Goal: Task Accomplishment & Management: Complete application form

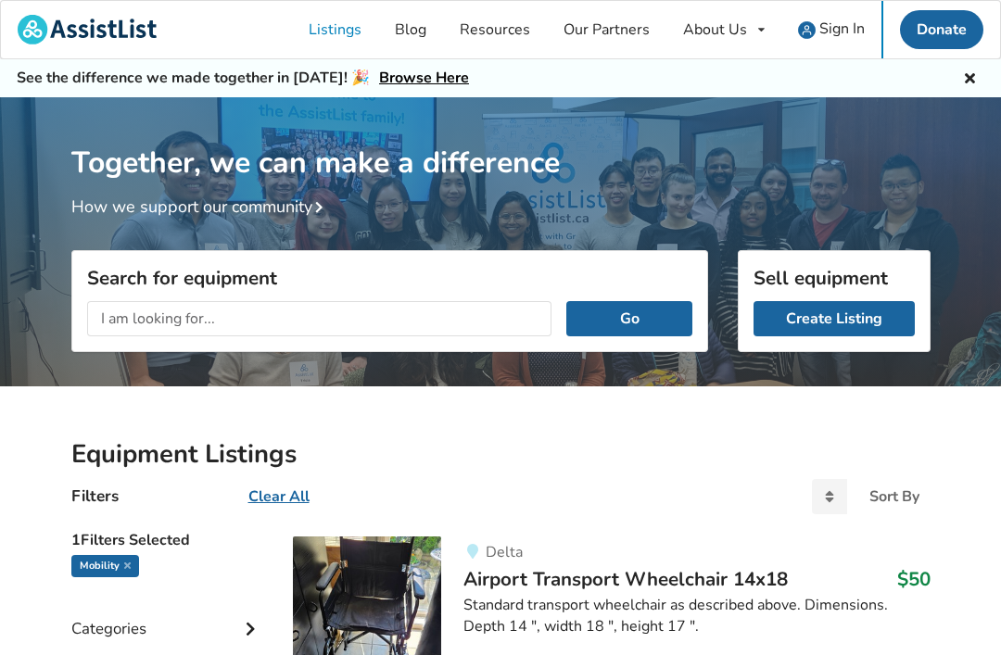
click at [834, 319] on link "Create Listing" at bounding box center [834, 318] width 161 height 35
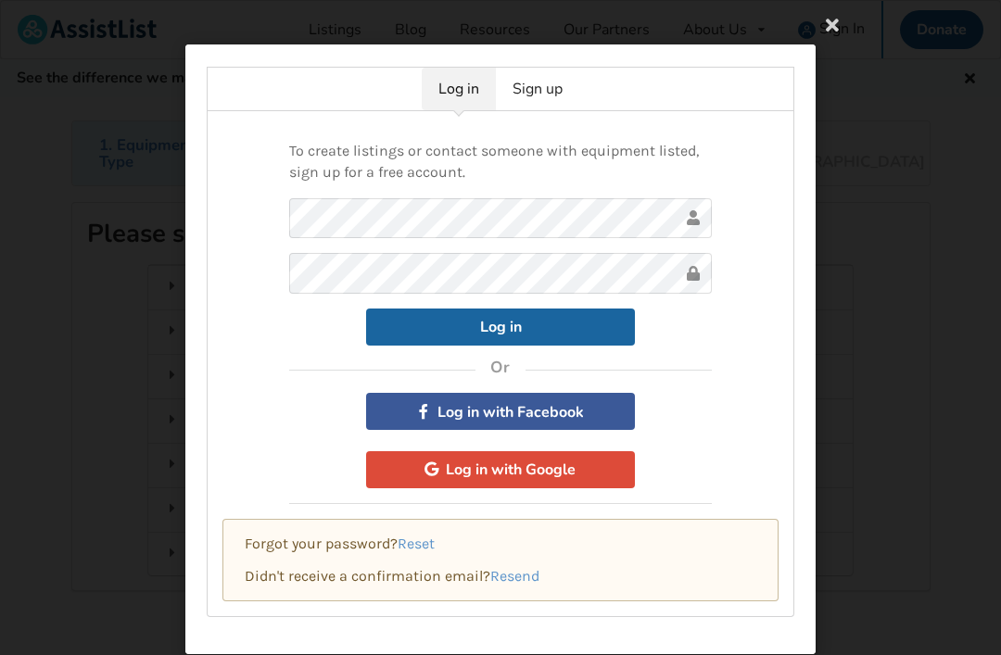
click at [520, 406] on button "Log in with Facebook" at bounding box center [500, 411] width 269 height 37
click at [915, 182] on div "Log in Sign up To create listings or contact someone with equipment listed, sig…" at bounding box center [500, 327] width 1001 height 655
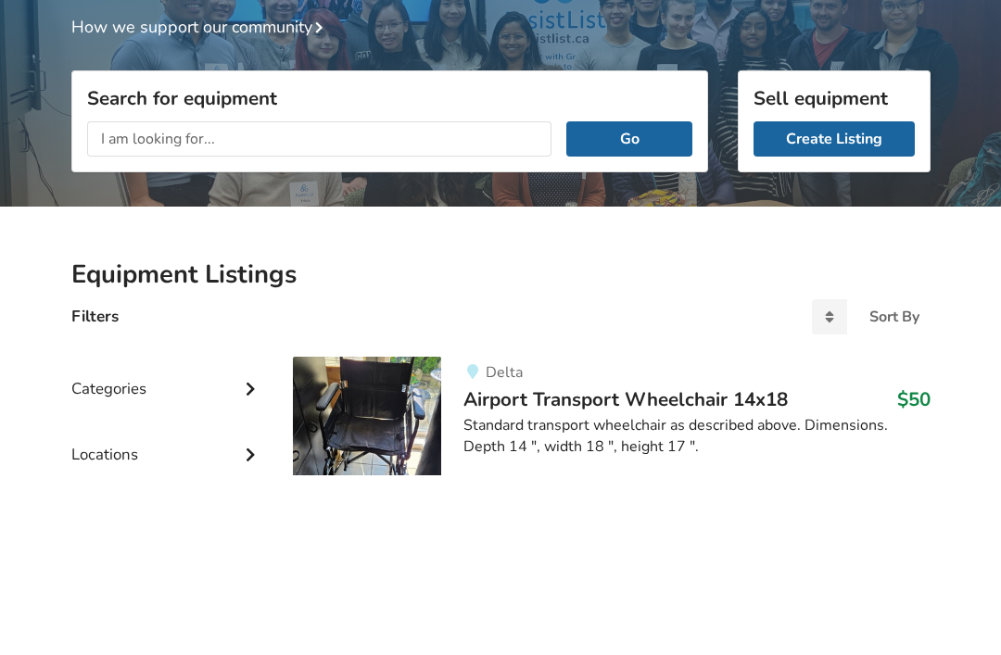
scroll to position [180, 0]
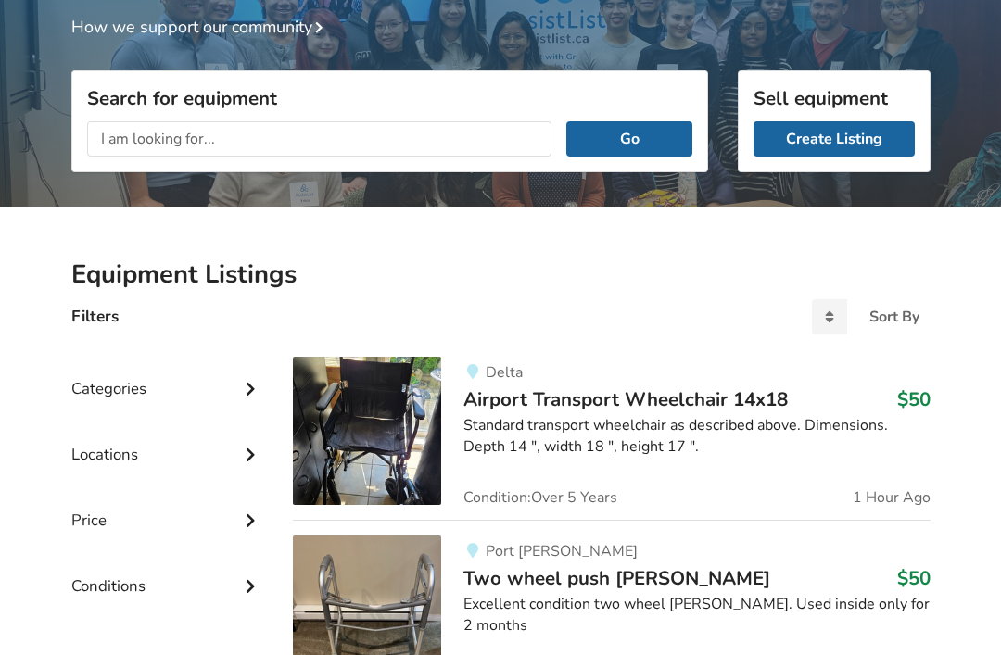
click at [842, 144] on link "Create Listing" at bounding box center [834, 138] width 161 height 35
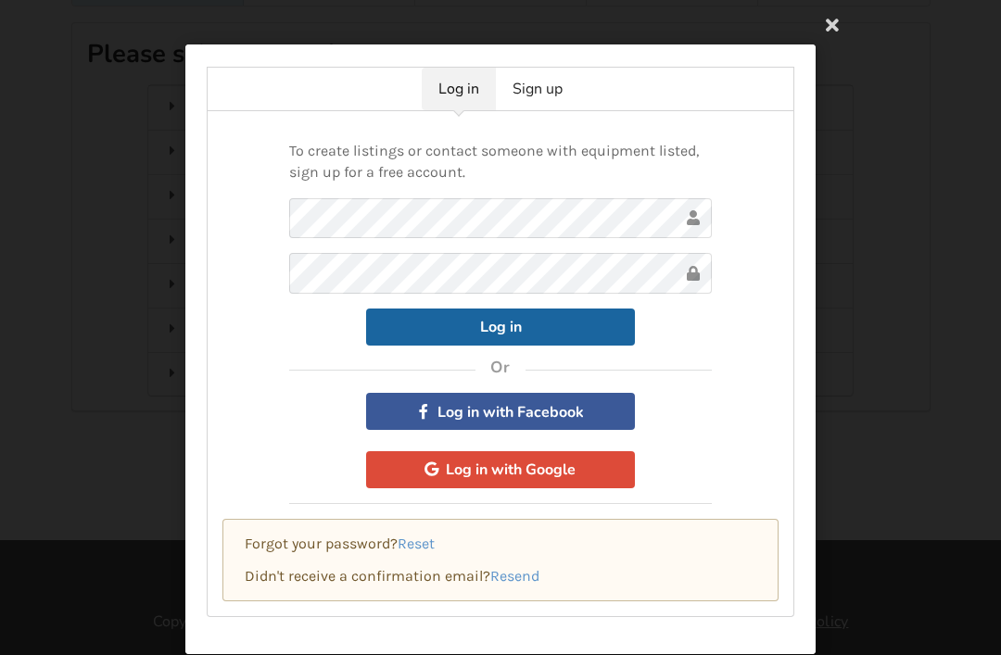
click at [587, 468] on button "Log in with Google" at bounding box center [500, 469] width 269 height 37
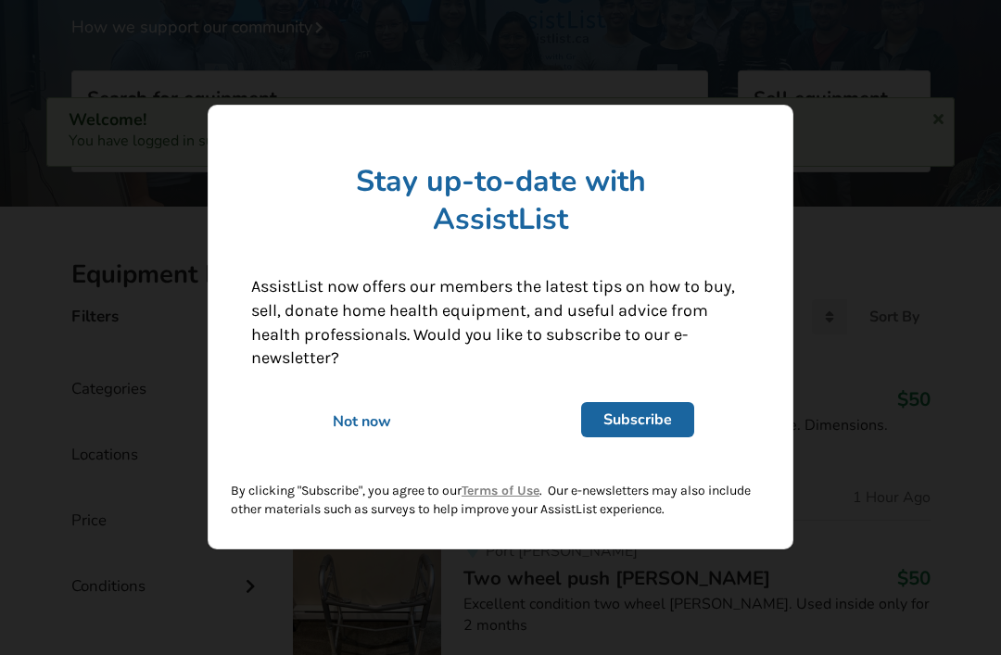
click at [359, 430] on div "Not now" at bounding box center [362, 423] width 248 height 20
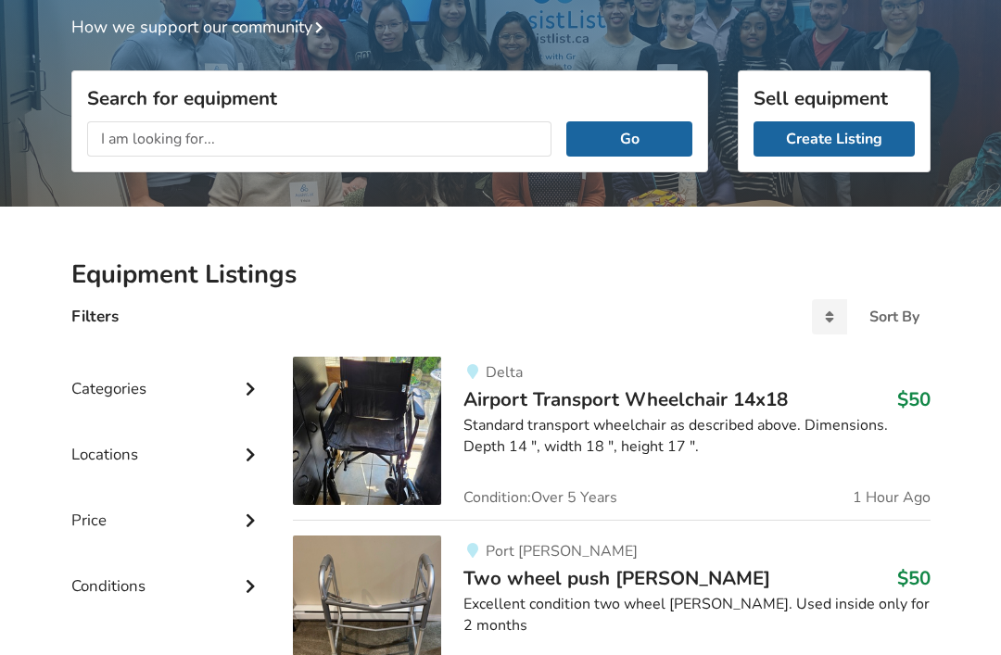
click at [845, 147] on link "Create Listing" at bounding box center [834, 138] width 161 height 35
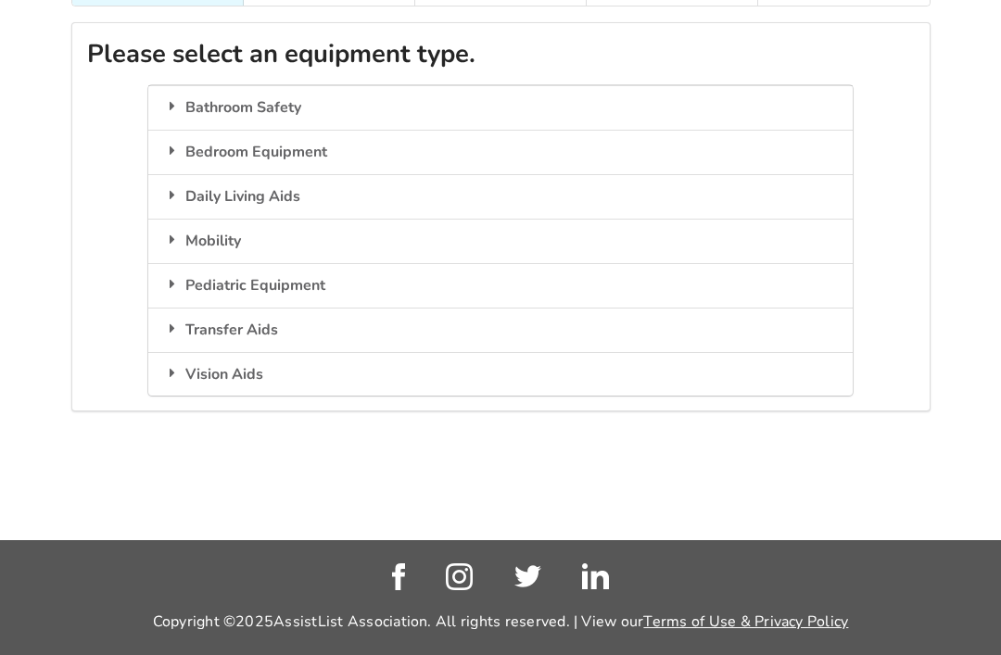
click at [182, 234] on icon at bounding box center [172, 239] width 19 height 15
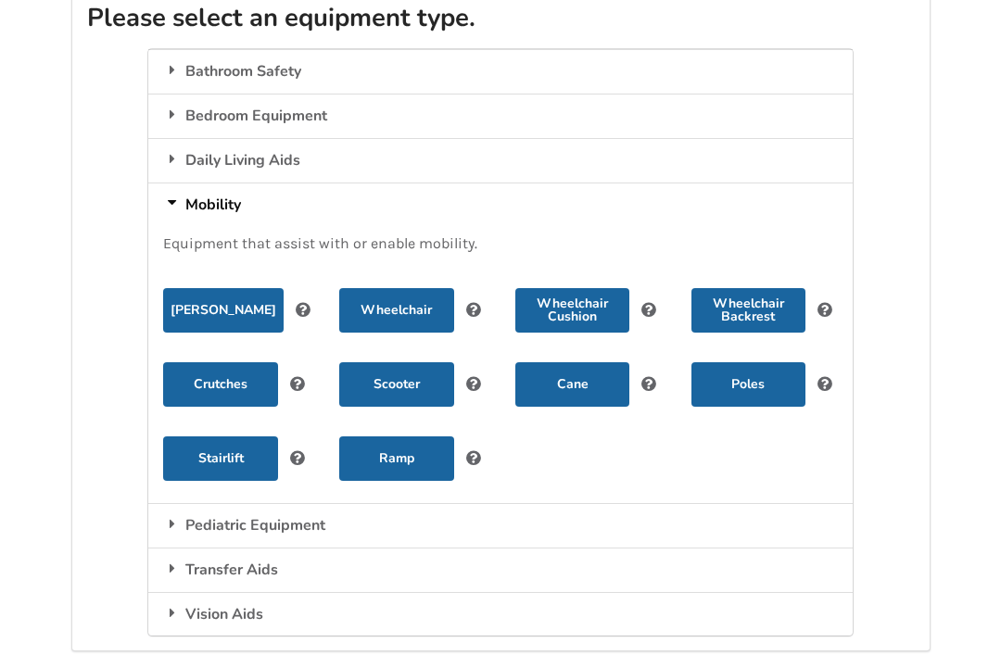
scroll to position [216, 0]
click at [236, 302] on button "[PERSON_NAME]" at bounding box center [223, 310] width 121 height 44
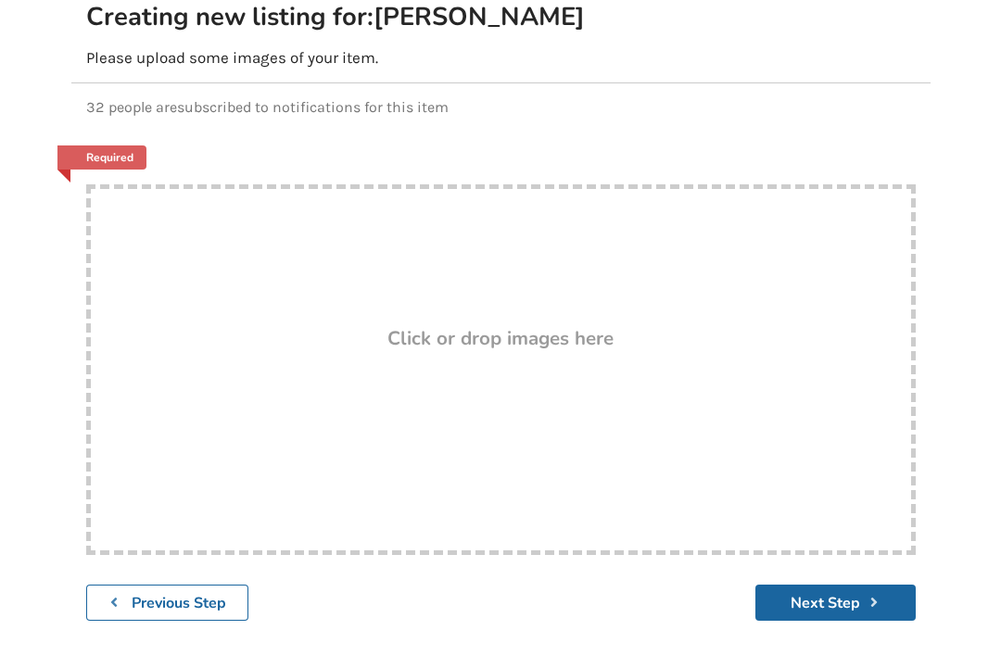
click at [473, 344] on h3 "Click or drop images here" at bounding box center [500, 338] width 226 height 24
type input "C:\fakepath\IMG_1389.jpeg"
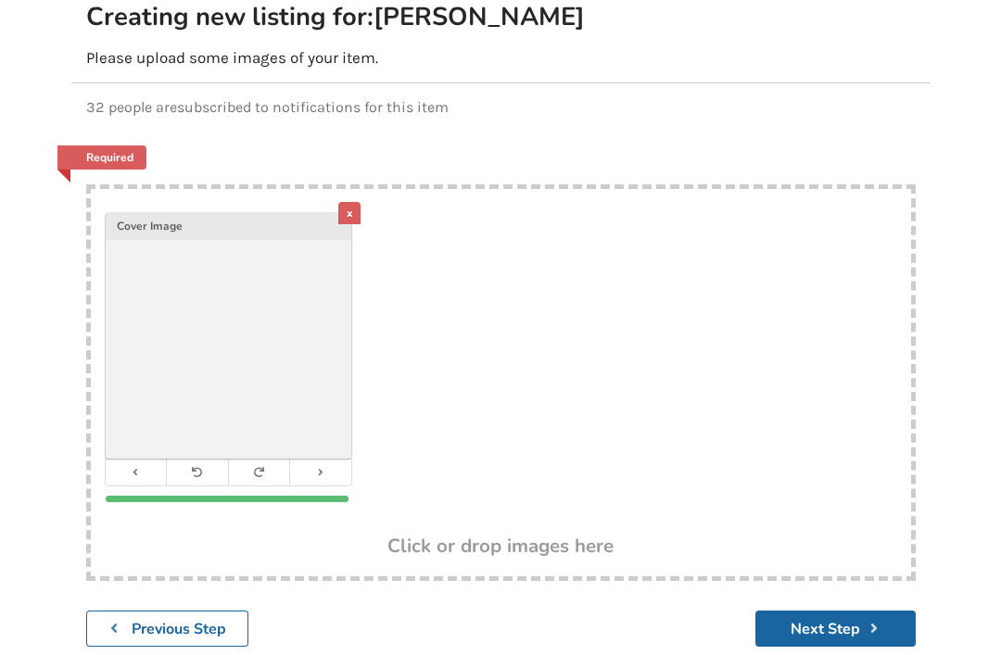
click at [552, 540] on h3 "Click or drop images here" at bounding box center [500, 546] width 226 height 24
type input "C:\fakepath\IMG_1390.jpeg"
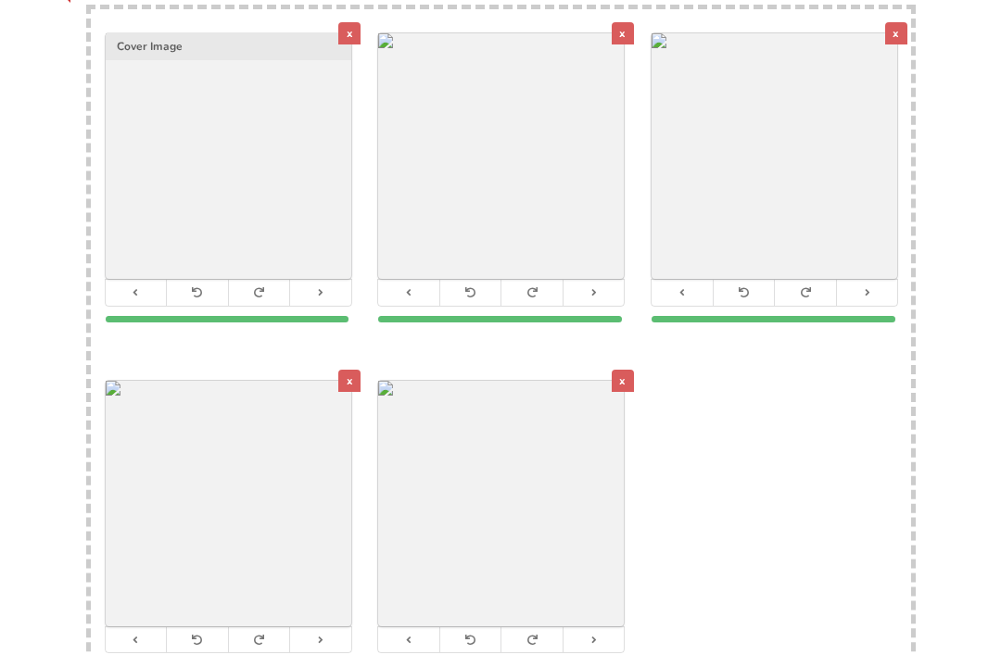
scroll to position [386, 0]
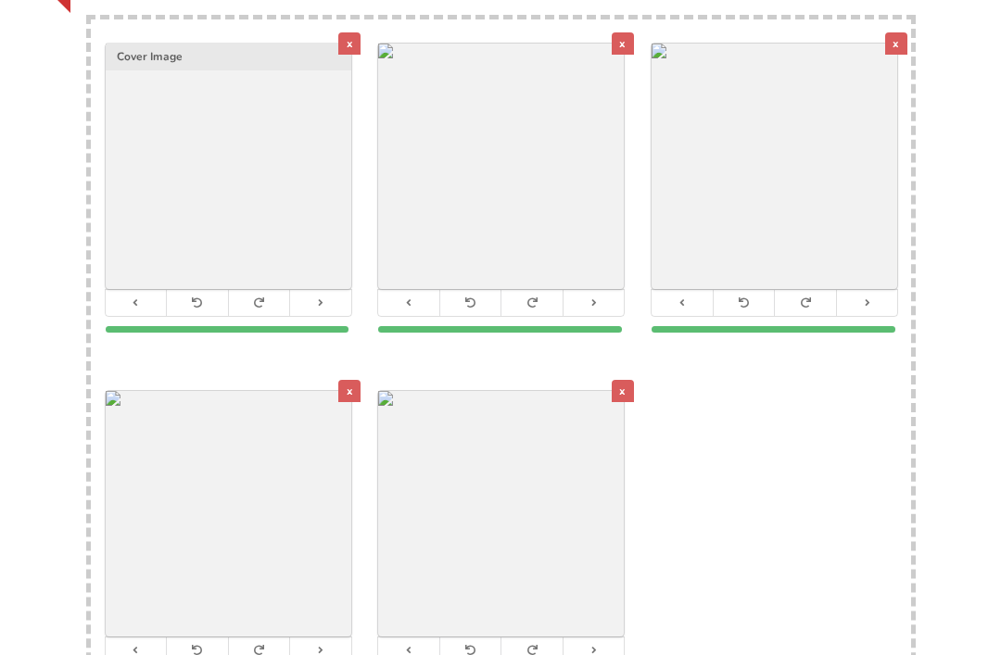
click at [619, 44] on div "x" at bounding box center [623, 43] width 22 height 22
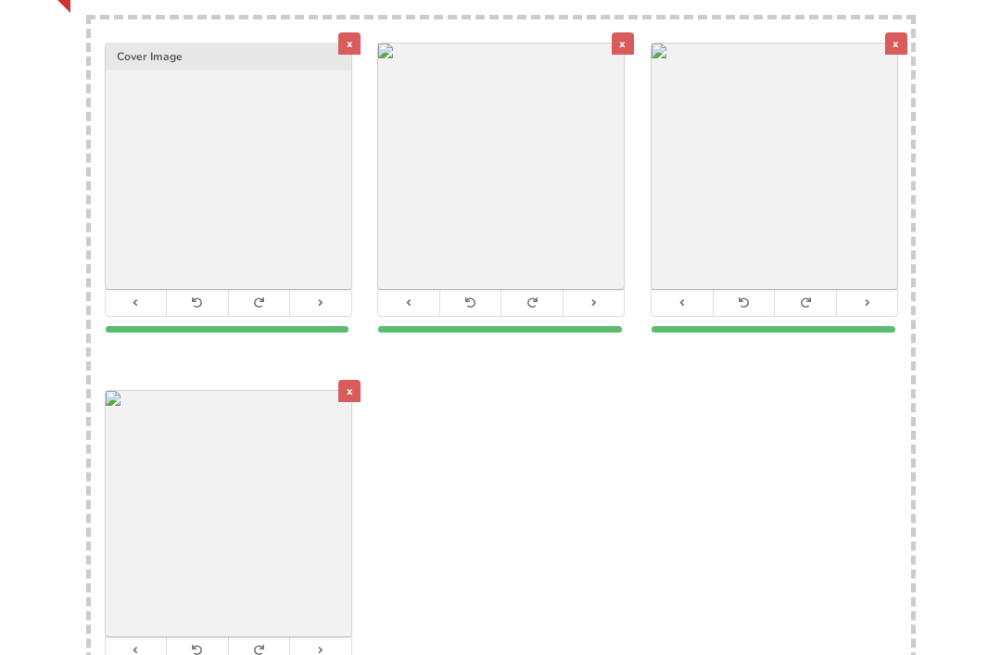
click at [622, 52] on div "x" at bounding box center [623, 43] width 22 height 22
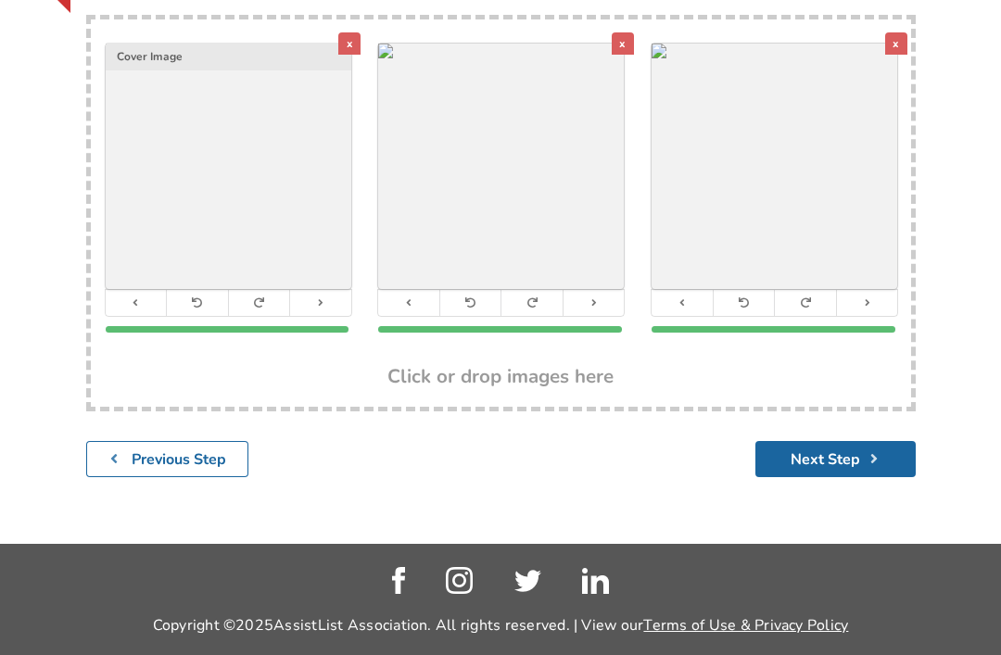
scroll to position [362, 0]
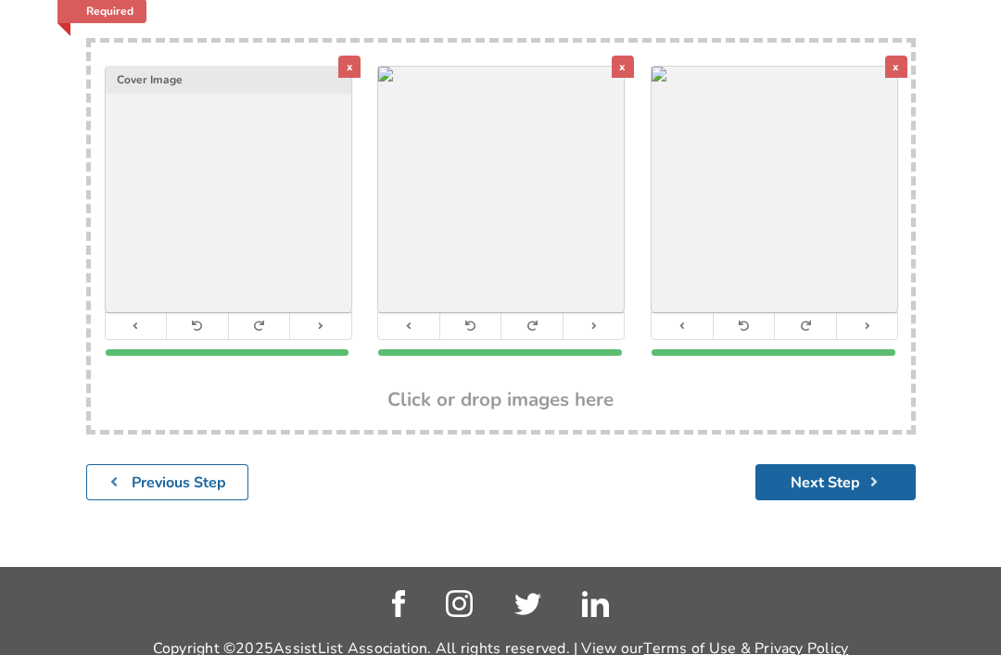
click at [535, 404] on h3 "Click or drop images here" at bounding box center [500, 399] width 226 height 24
type input "C:\fakepath\IMG_4225.jpeg"
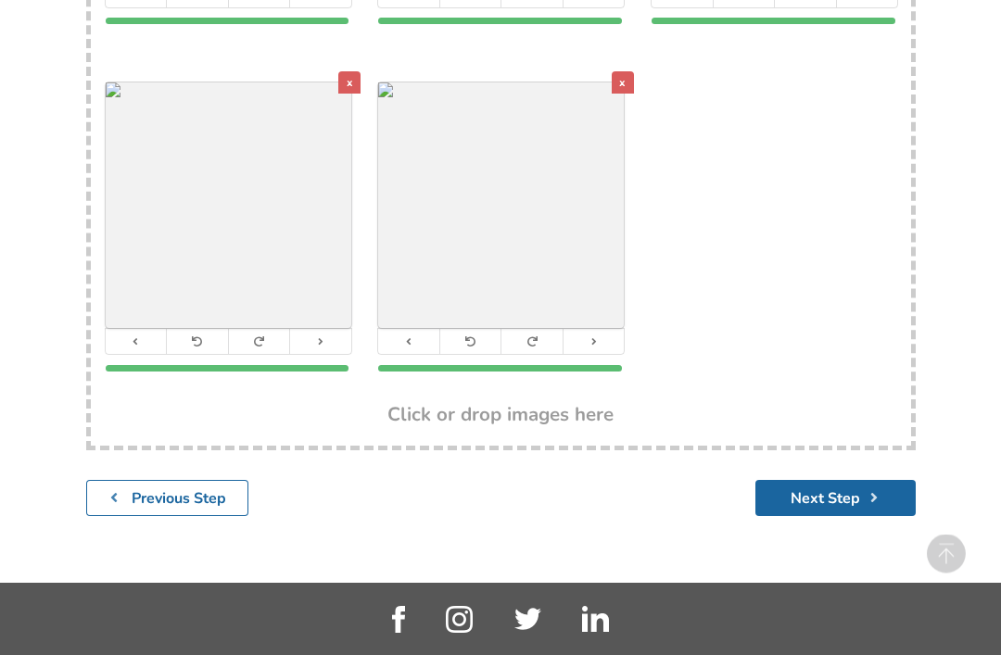
scroll to position [709, 0]
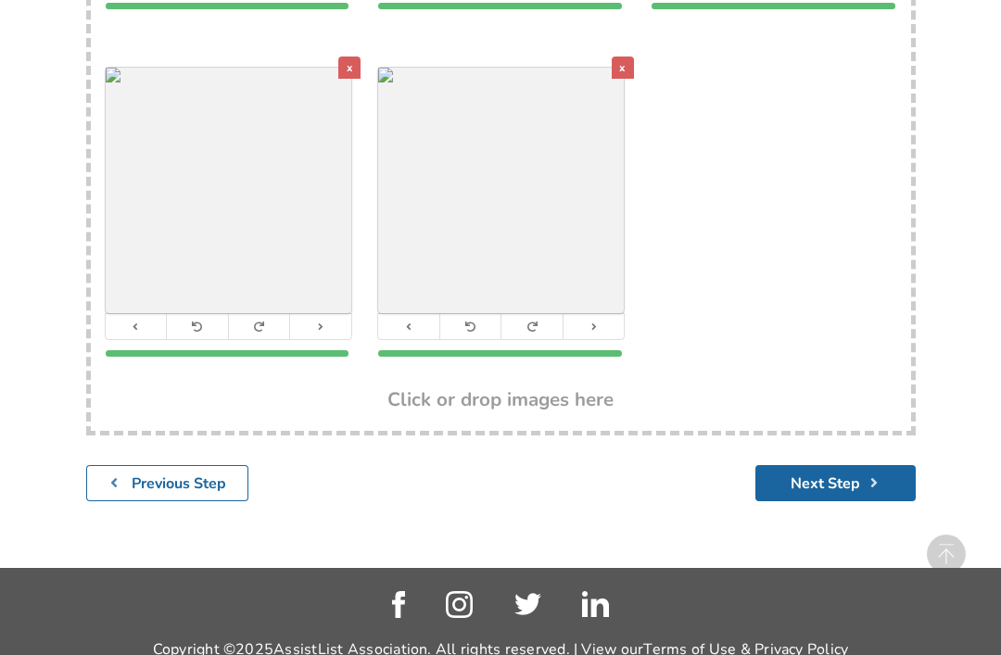
click at [835, 491] on button "Next Step" at bounding box center [836, 483] width 160 height 36
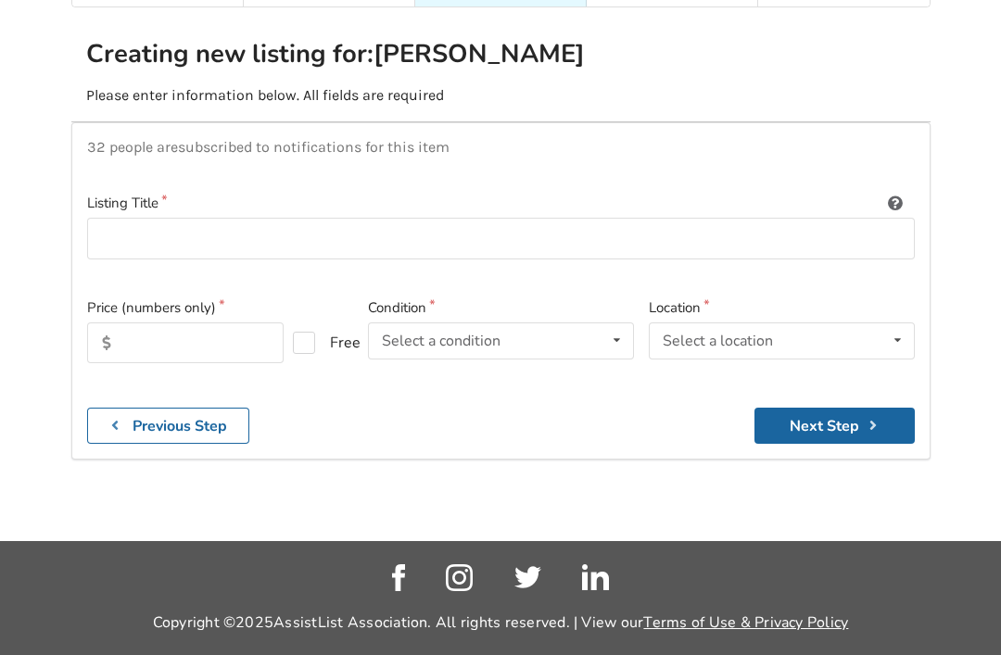
scroll to position [172, 0]
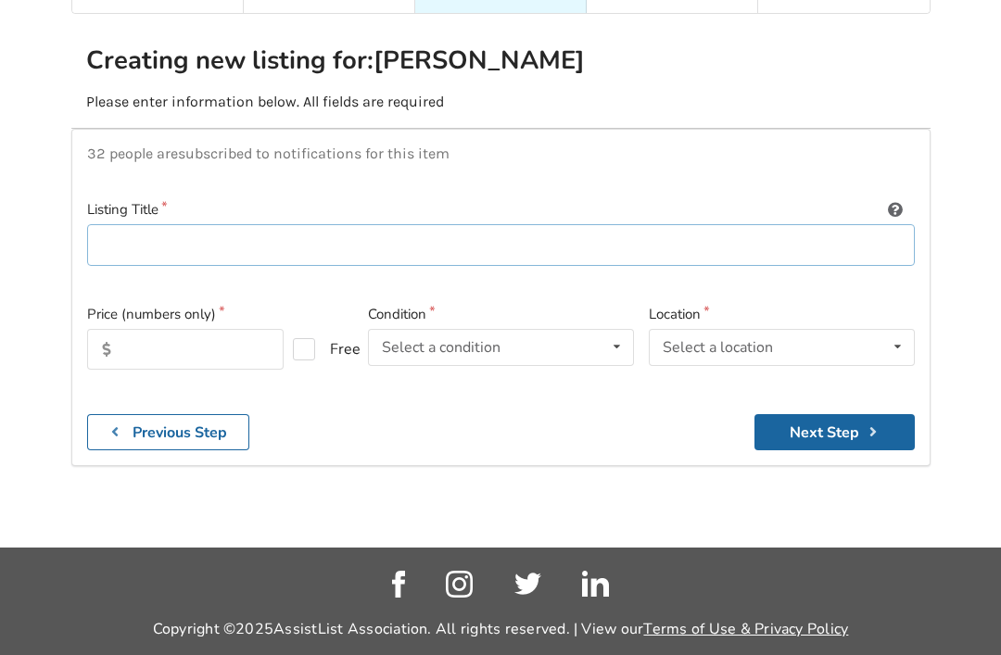
click at [184, 237] on input at bounding box center [501, 245] width 828 height 42
type input "Nexus 3 Standard Red [PERSON_NAME]"
click at [191, 348] on input "text" at bounding box center [185, 349] width 197 height 41
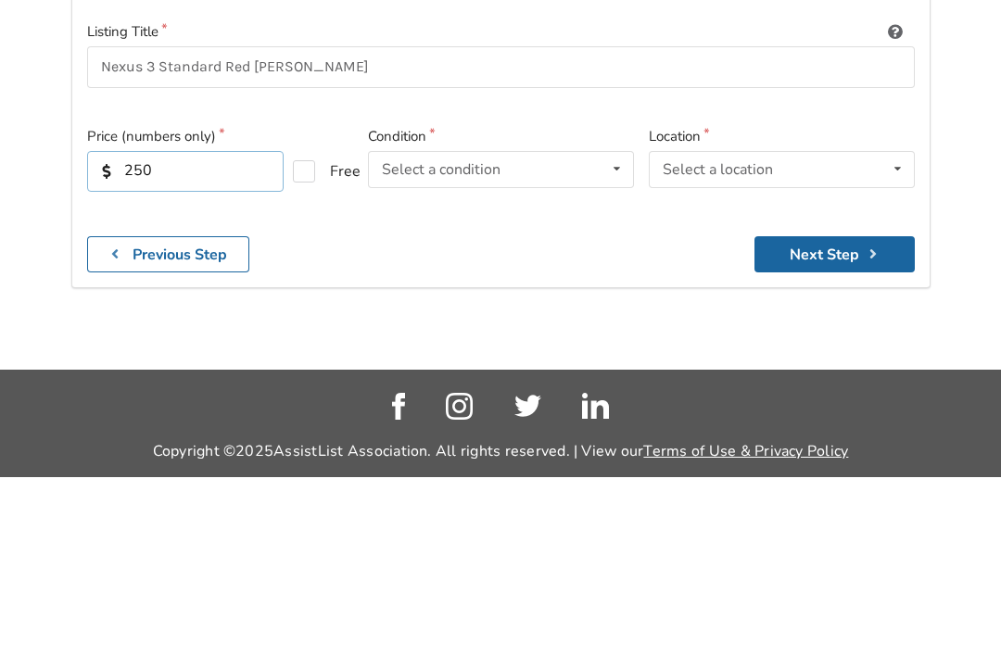
type input "250"
click at [555, 329] on div "Select a condition Brand New Less Than 1 Year 1 To 2 Years 3 To 5 Years Over 5 …" at bounding box center [501, 347] width 266 height 37
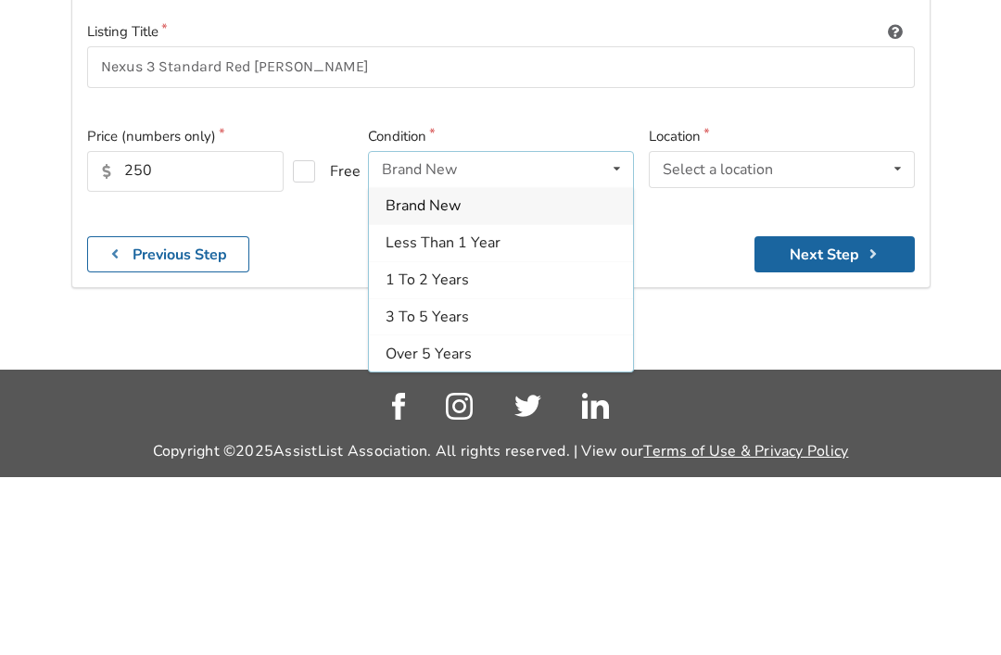
scroll to position [264, 0]
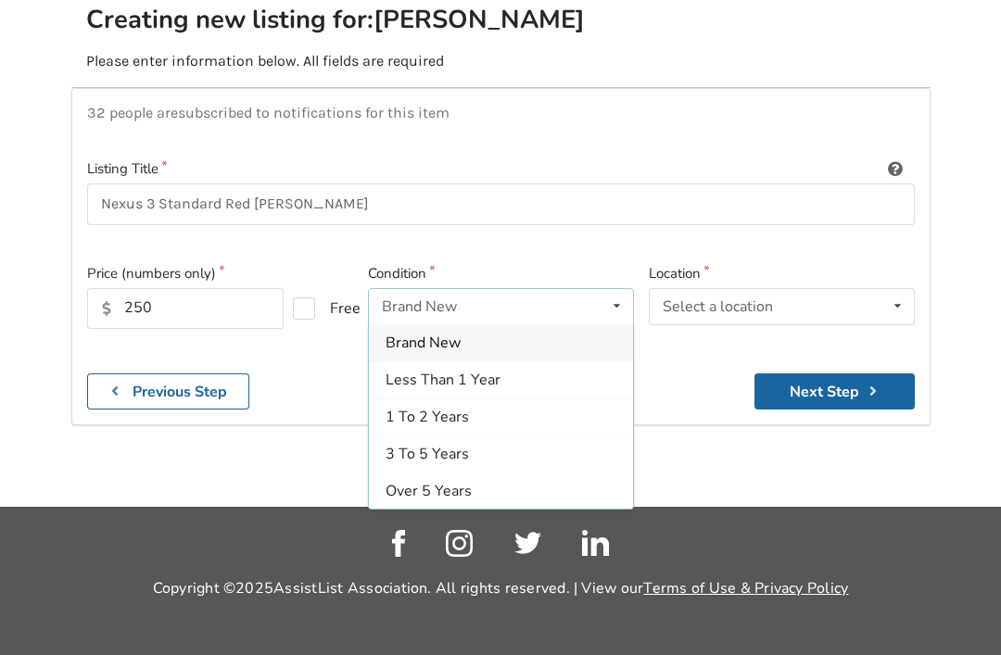
click at [487, 399] on div "1 To 2 Years" at bounding box center [501, 417] width 264 height 37
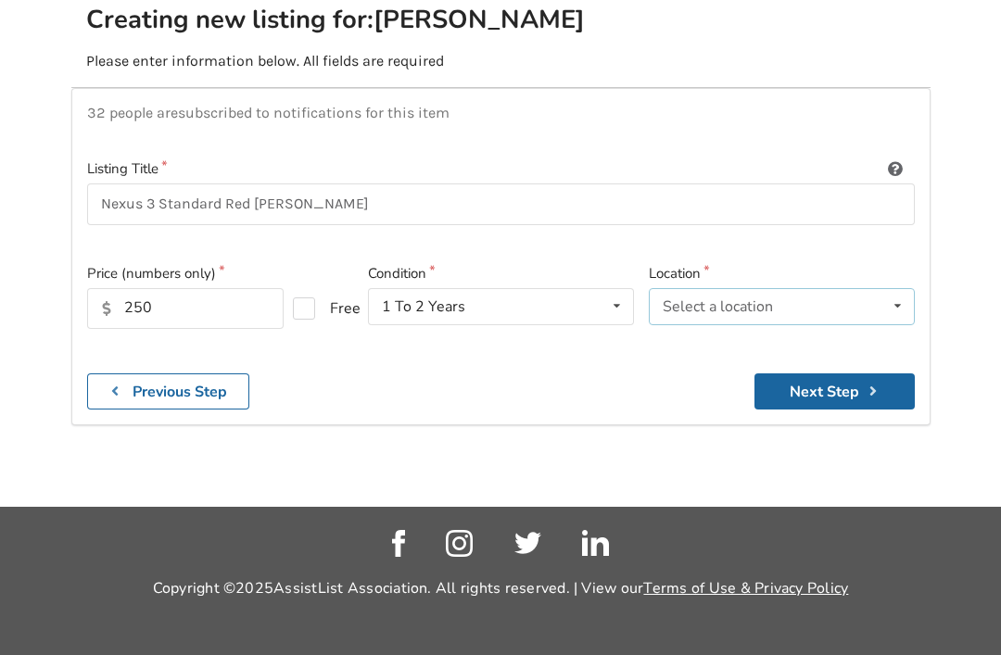
click at [892, 289] on icon at bounding box center [897, 306] width 27 height 34
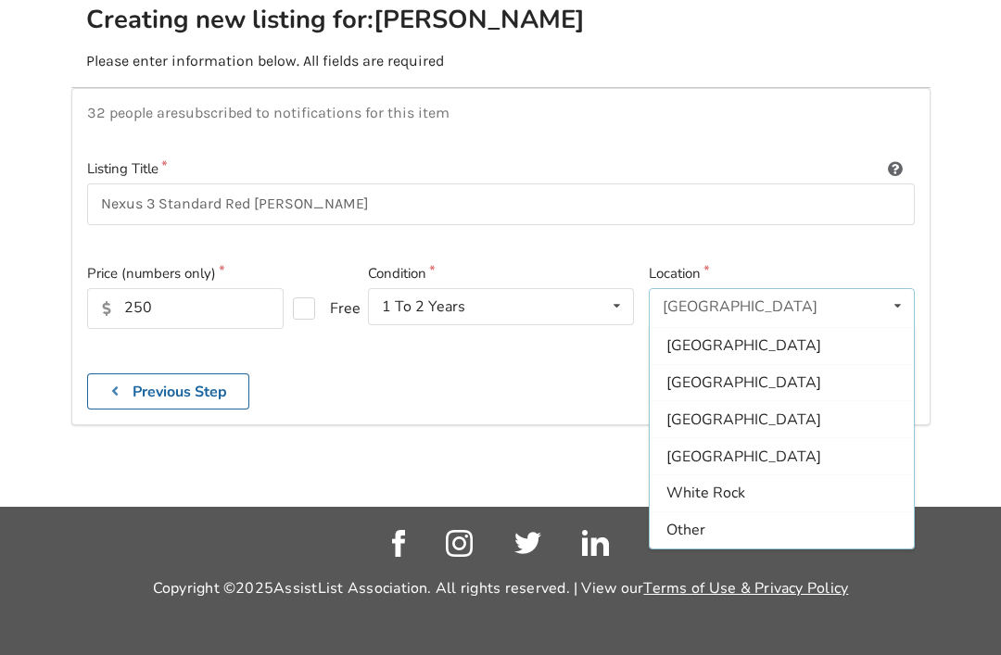
scroll to position [552, 0]
click at [695, 520] on span "Other" at bounding box center [686, 530] width 39 height 20
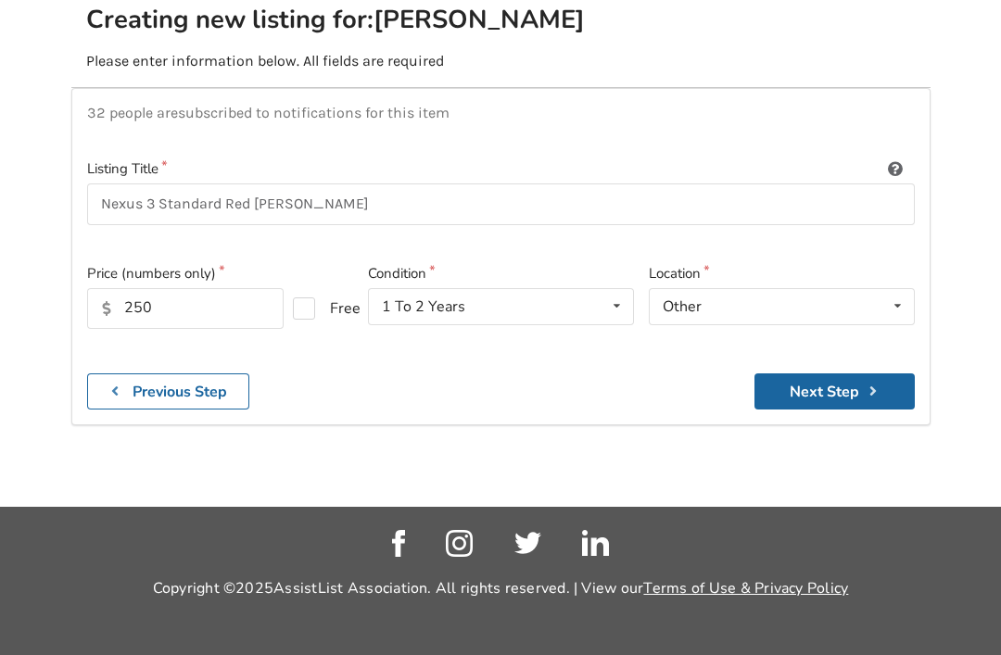
click at [842, 374] on button "Next Step" at bounding box center [835, 392] width 160 height 36
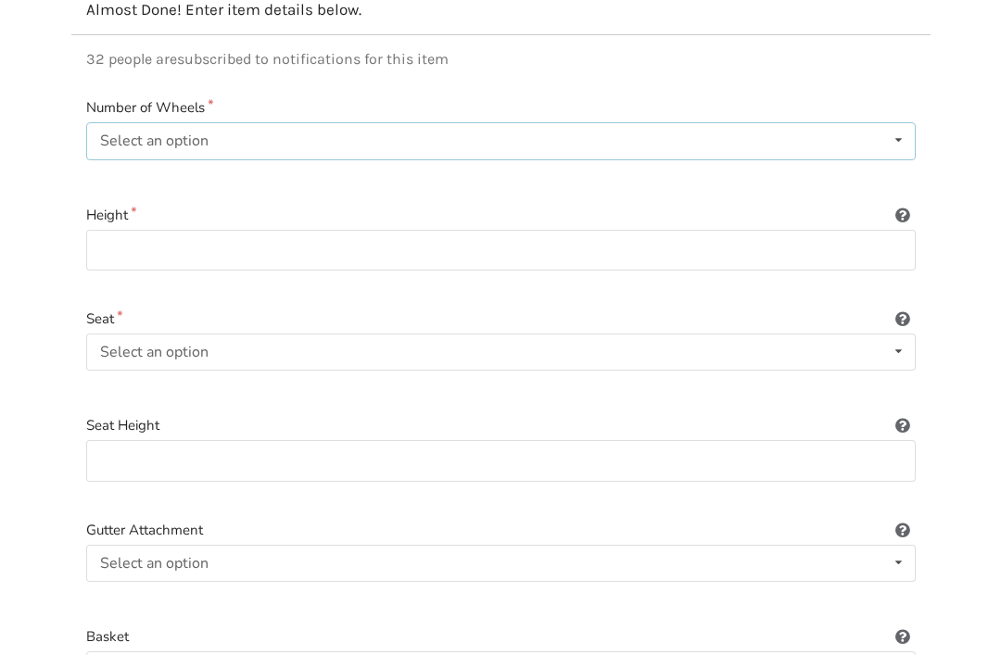
click at [894, 142] on icon at bounding box center [898, 140] width 27 height 34
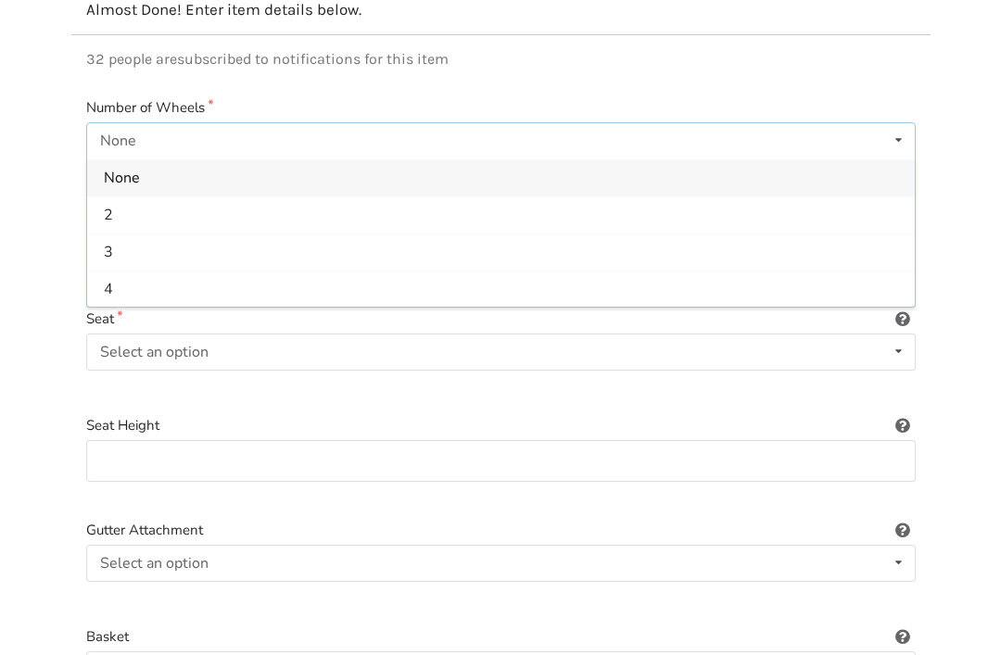
click at [224, 288] on div "4" at bounding box center [501, 288] width 828 height 37
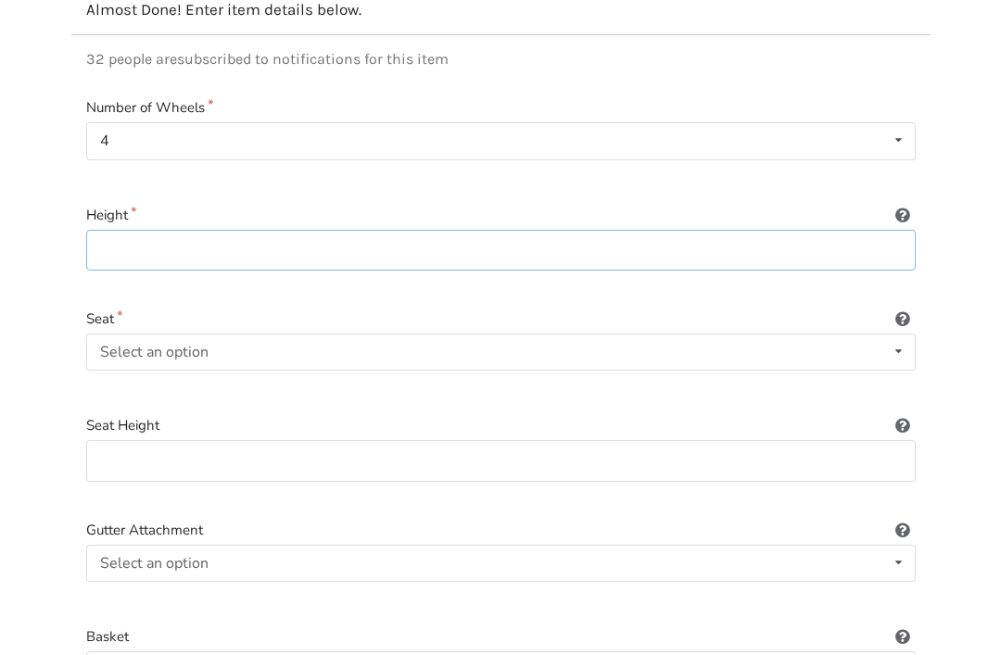
click at [872, 259] on input at bounding box center [501, 251] width 830 height 42
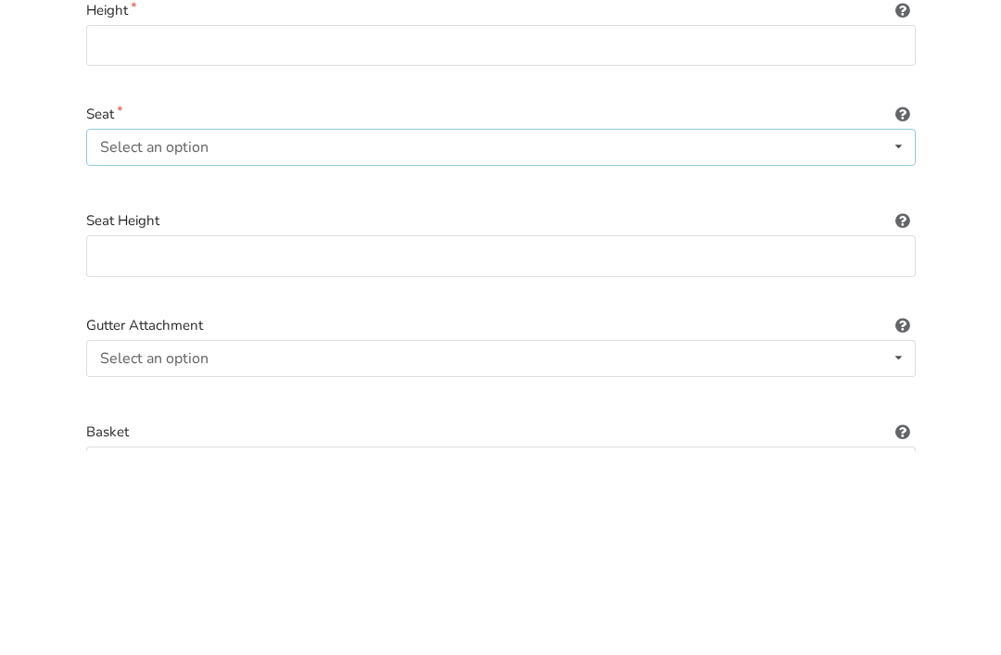
click at [896, 335] on icon at bounding box center [898, 352] width 27 height 34
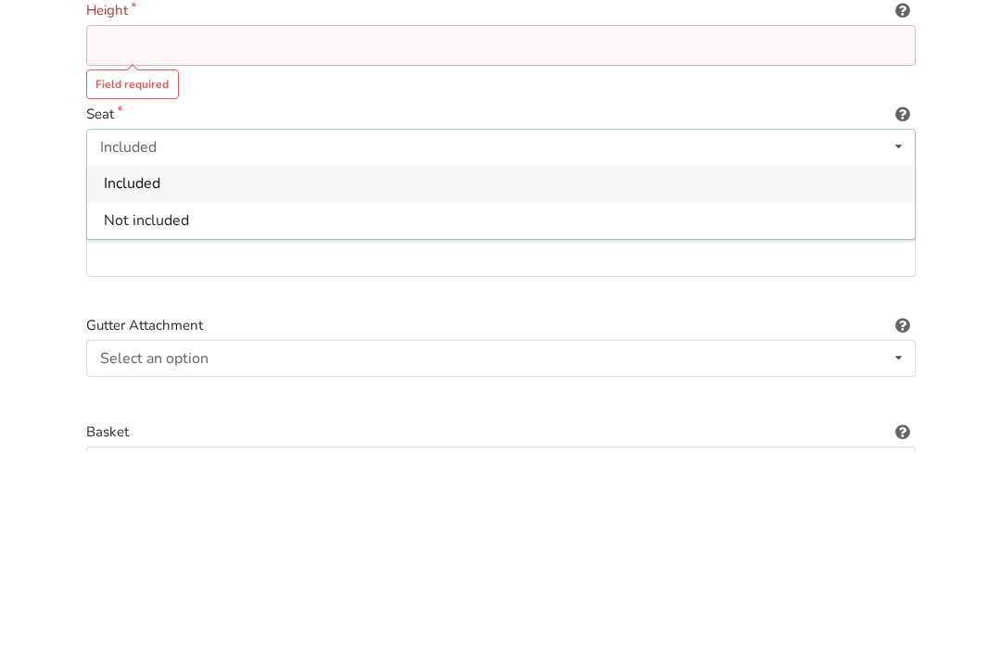
scroll to position [469, 0]
click at [824, 188] on div "Included" at bounding box center [501, 183] width 828 height 37
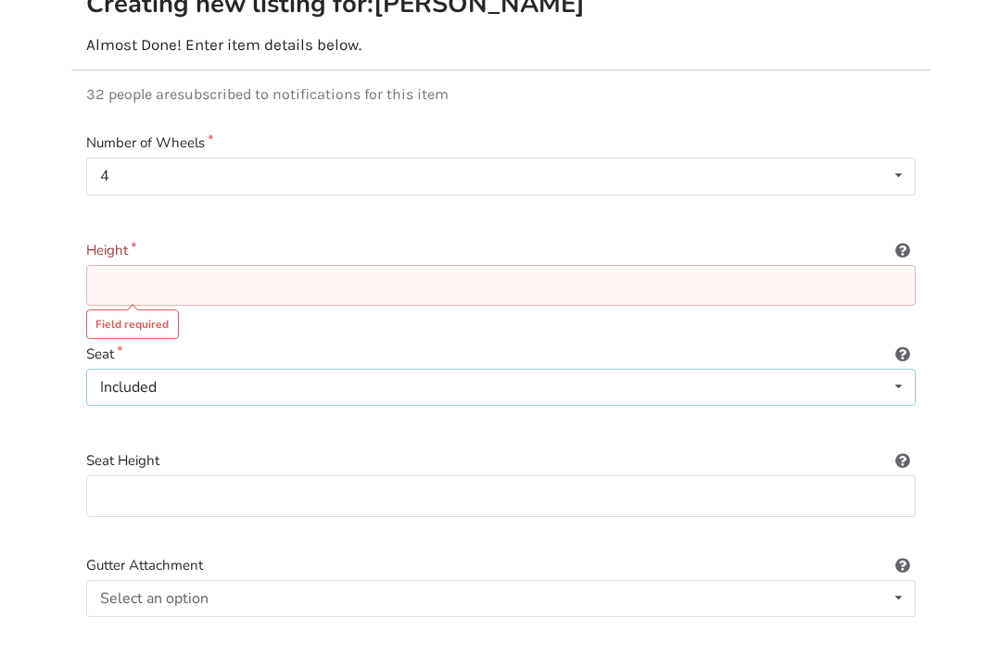
scroll to position [228, 0]
click at [890, 490] on input at bounding box center [501, 497] width 830 height 42
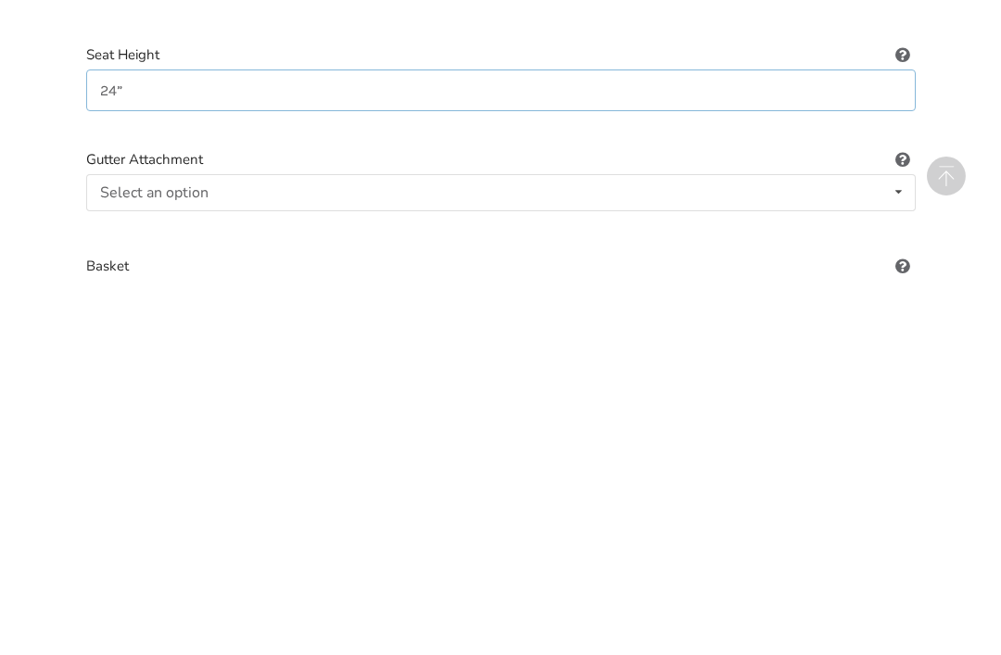
scroll to position [259, 0]
type input "24”"
click at [906, 552] on icon at bounding box center [898, 569] width 27 height 34
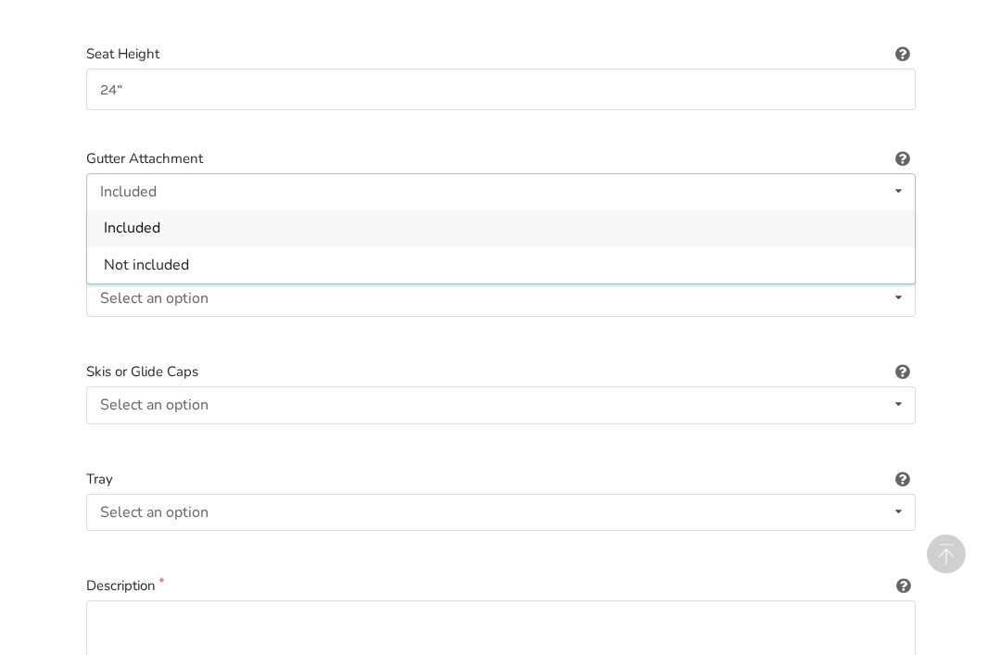
click at [251, 216] on div "Included" at bounding box center [501, 228] width 828 height 37
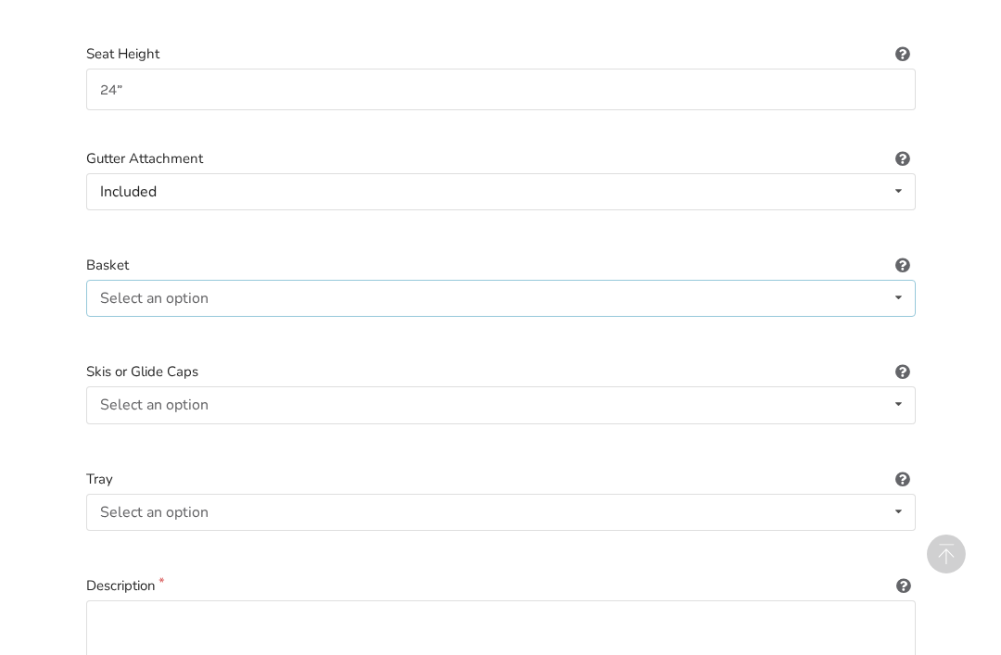
click at [888, 301] on icon at bounding box center [898, 298] width 27 height 34
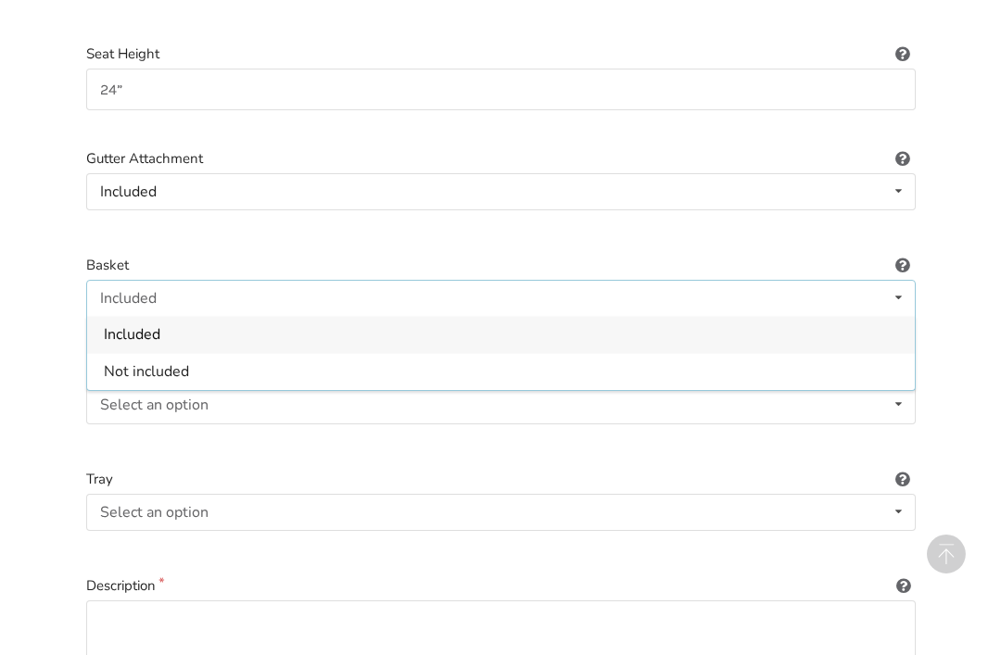
click at [168, 329] on div "Included" at bounding box center [501, 334] width 828 height 37
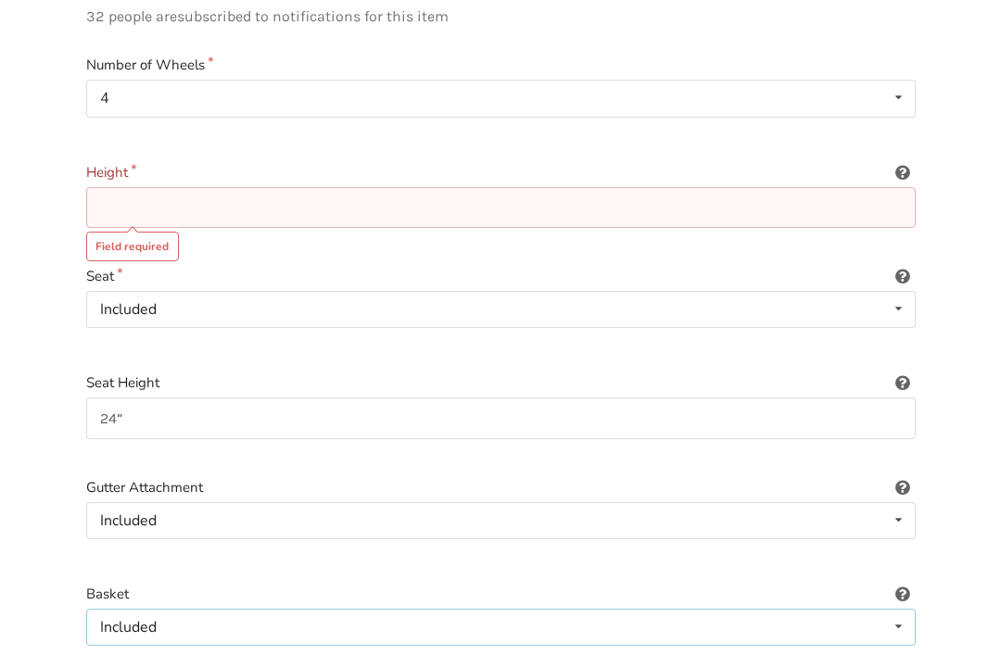
scroll to position [0, 0]
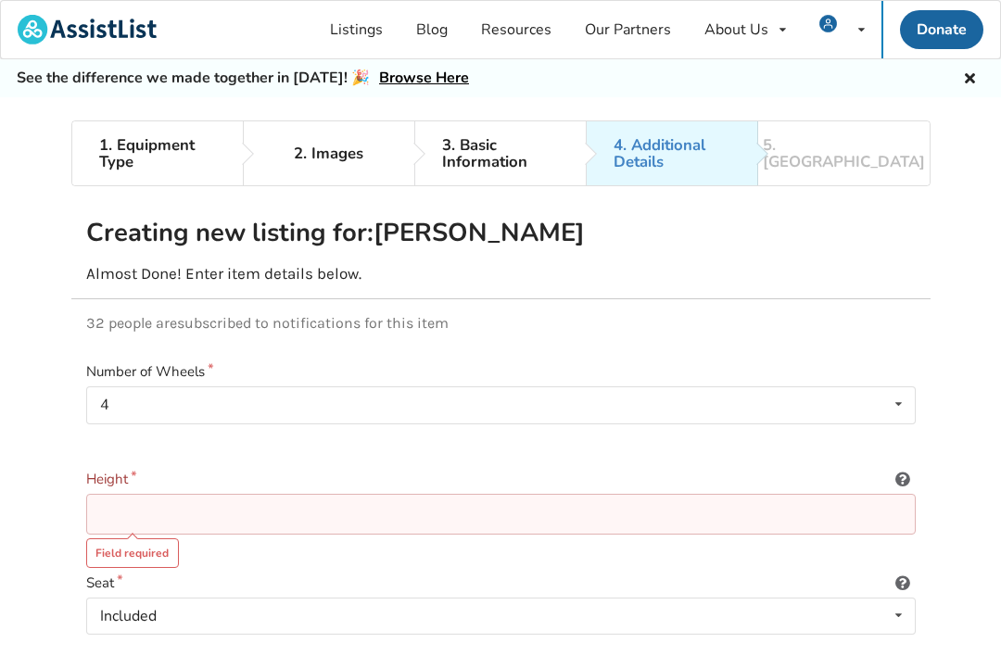
click at [129, 507] on input at bounding box center [501, 515] width 830 height 42
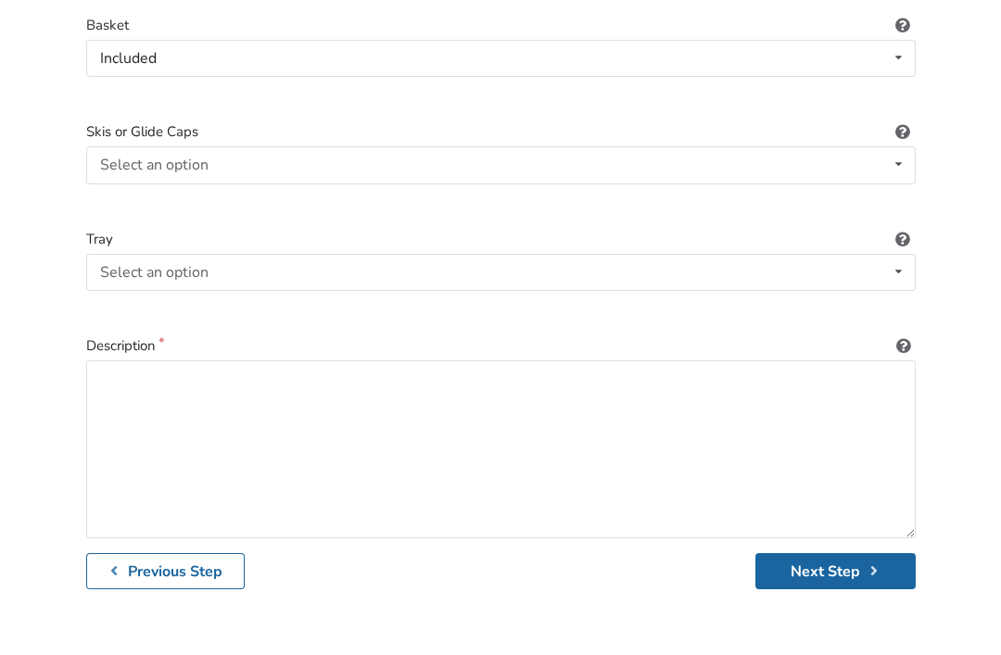
scroll to position [877, 0]
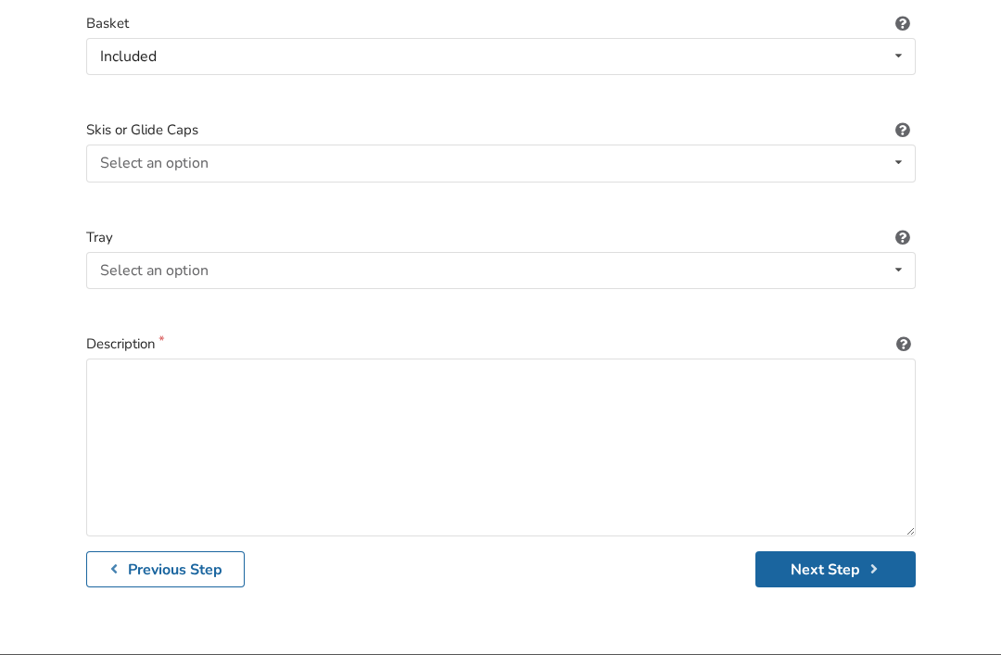
type input "32.5-39.5”"
click at [127, 365] on textarea at bounding box center [501, 448] width 830 height 178
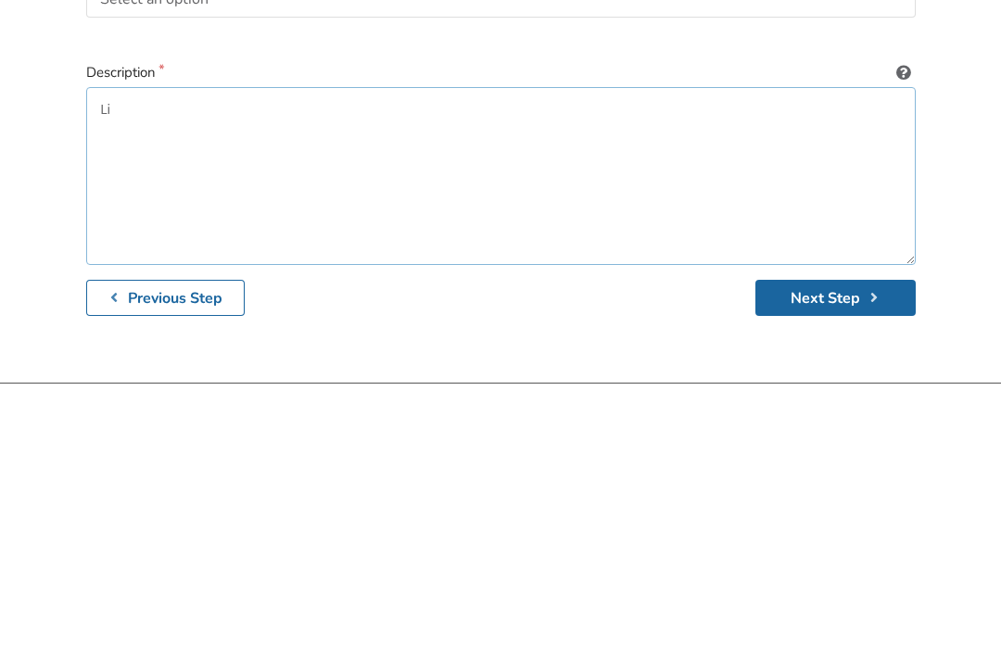
type textarea "L"
click at [560, 360] on textarea "In excellent condition the Human Care Nexus 3 standard height [PERSON_NAME]/rol…" at bounding box center [501, 449] width 830 height 178
click at [702, 360] on textarea "In excellent condition the Human Care Nexus 3 standard height [PERSON_NAME]/rol…" at bounding box center [501, 449] width 830 height 178
click at [178, 360] on textarea "In excellent condition the Human Care Nexus 3 standard height [PERSON_NAME]/rol…" at bounding box center [501, 449] width 830 height 178
click at [750, 360] on textarea "In like newcondition the Human Care Nexus 3 standard height [PERSON_NAME]/rolla…" at bounding box center [501, 449] width 830 height 178
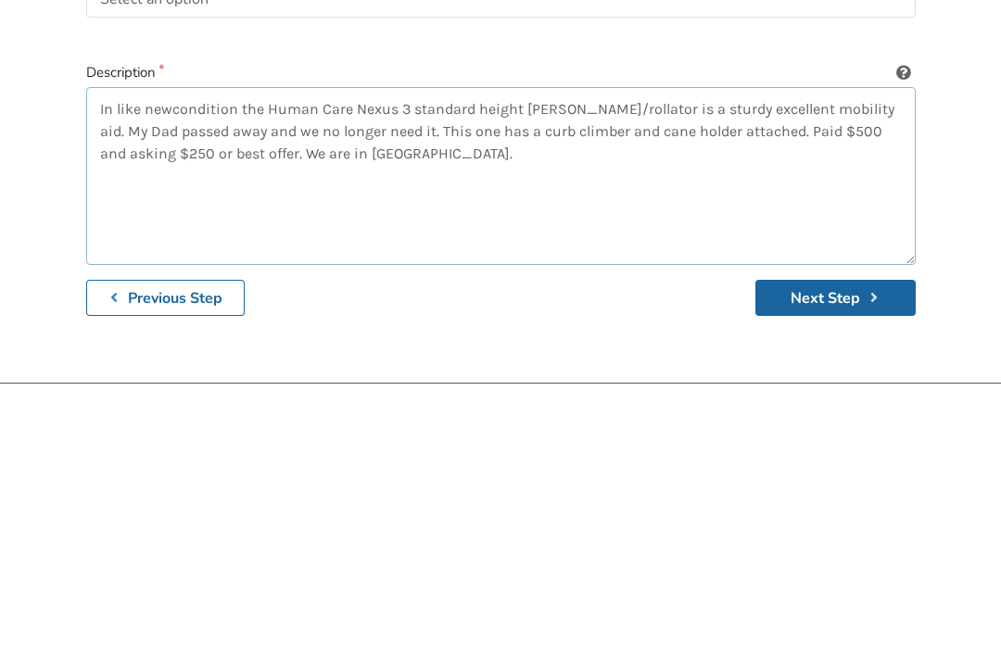
click at [189, 360] on textarea "In like newcondition the Human Care Nexus 3 standard height [PERSON_NAME]/rolla…" at bounding box center [501, 449] width 830 height 178
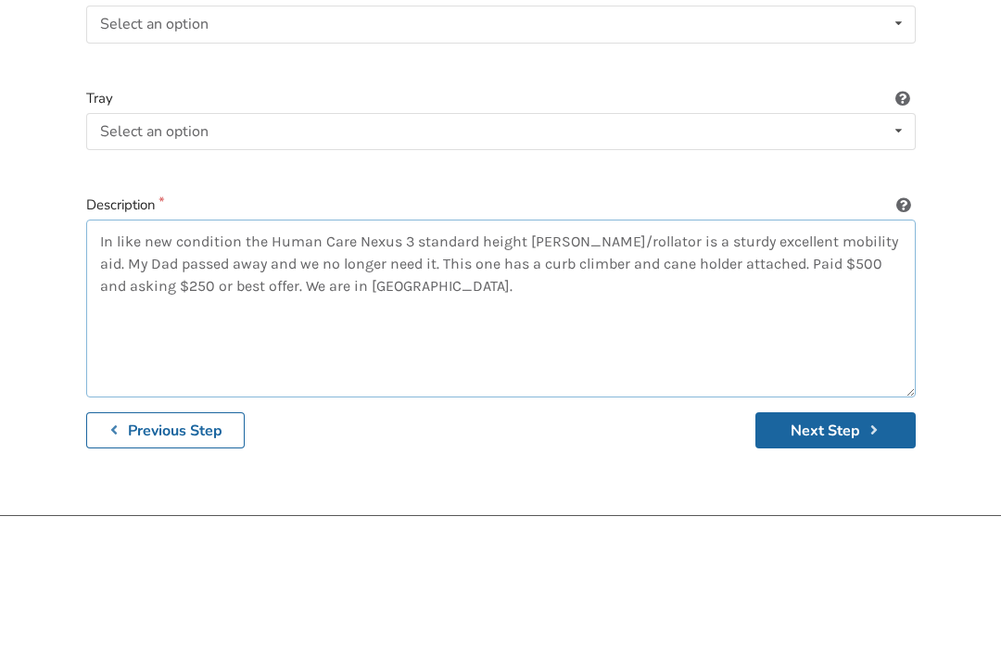
click at [746, 360] on textarea "In like new condition the Human Care Nexus 3 standard height [PERSON_NAME]/roll…" at bounding box center [501, 449] width 830 height 178
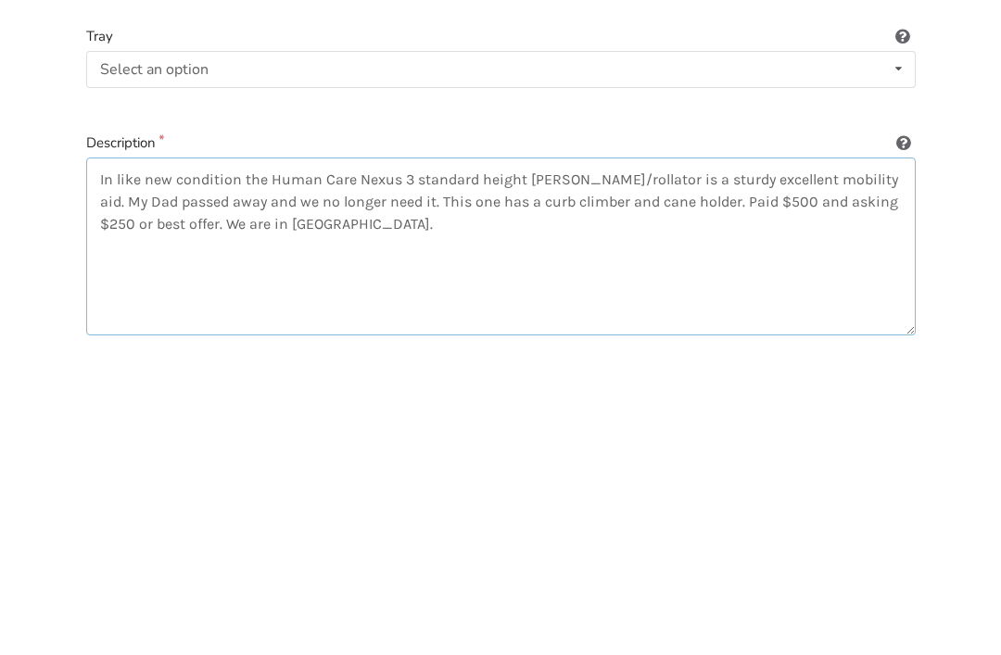
scroll to position [843, 0]
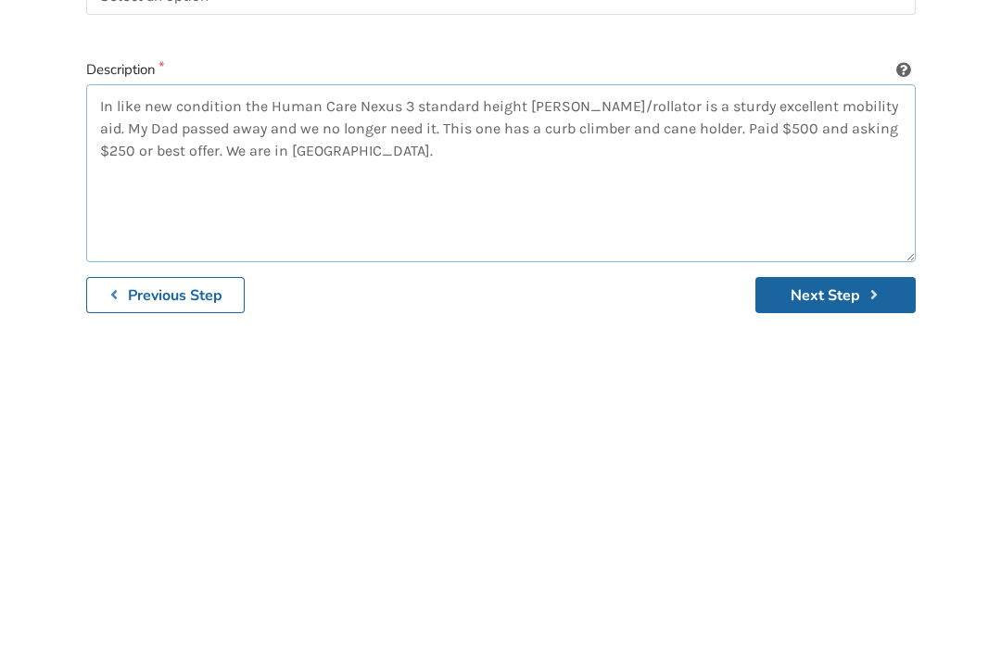
click at [491, 394] on textarea "In like new condition the Human Care Nexus 3 standard height [PERSON_NAME]/roll…" at bounding box center [501, 483] width 830 height 178
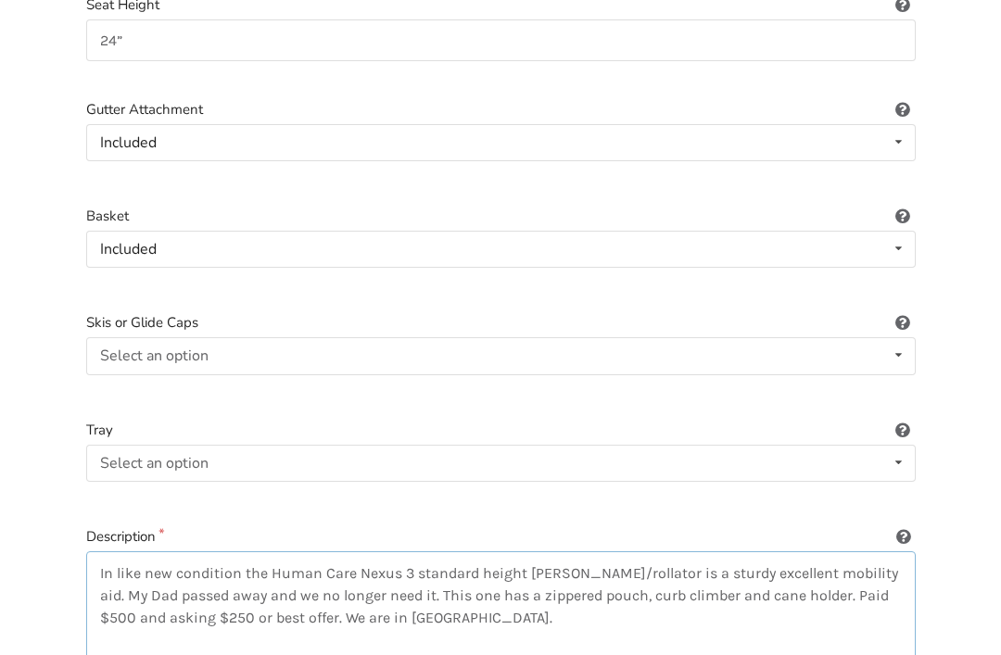
scroll to position [646, 0]
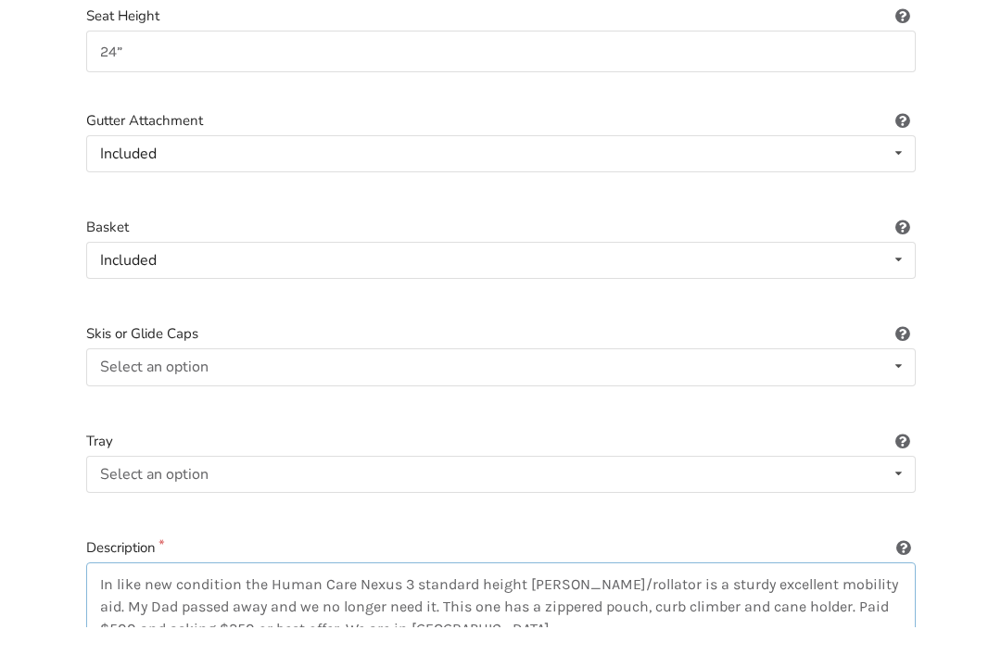
type textarea "In like new condition the Human Care Nexus 3 standard height [PERSON_NAME]/roll…"
click at [902, 271] on icon at bounding box center [898, 288] width 27 height 34
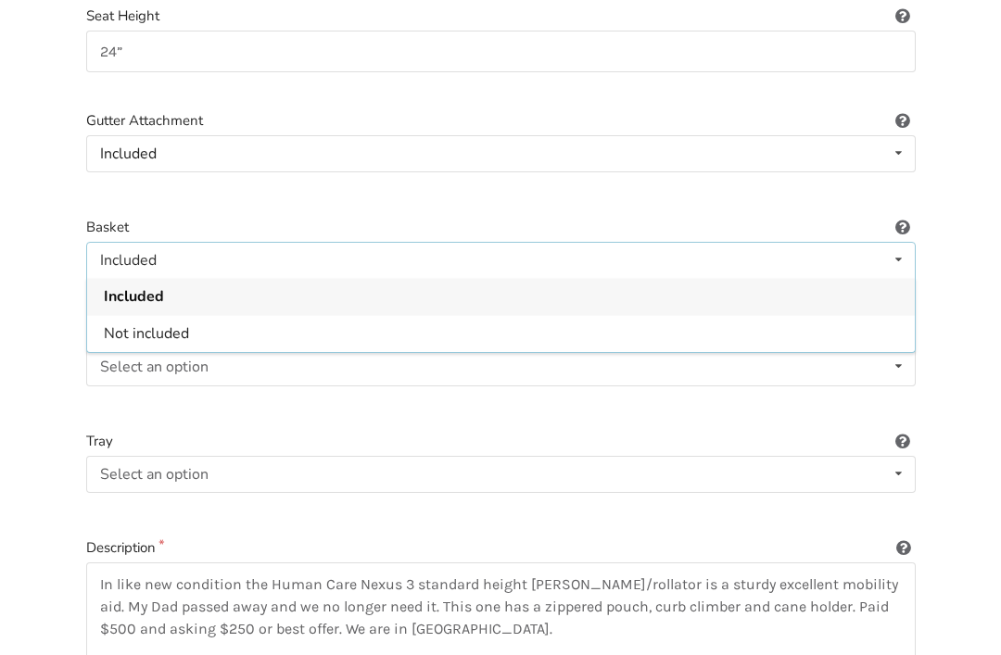
click at [221, 292] on div "Included" at bounding box center [501, 296] width 828 height 37
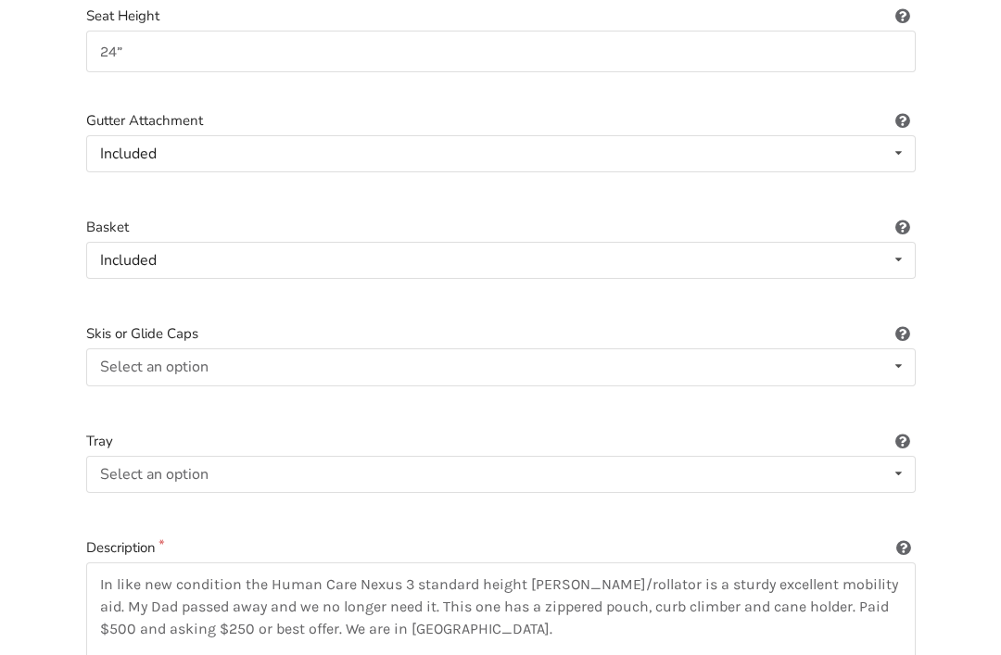
click at [899, 225] on icon at bounding box center [904, 224] width 18 height 15
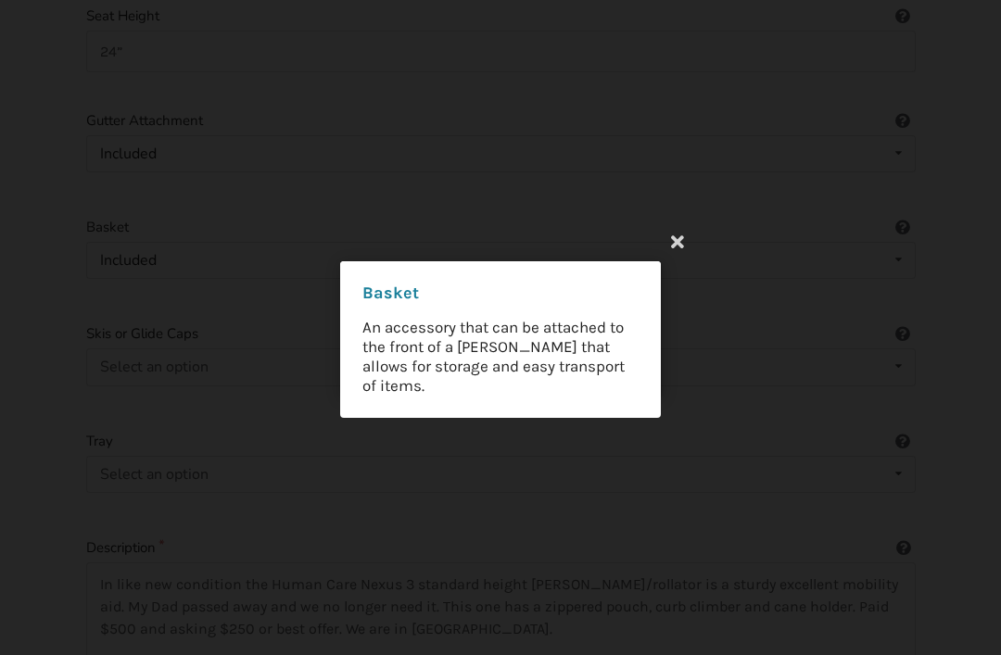
click at [676, 258] on icon at bounding box center [677, 240] width 33 height 33
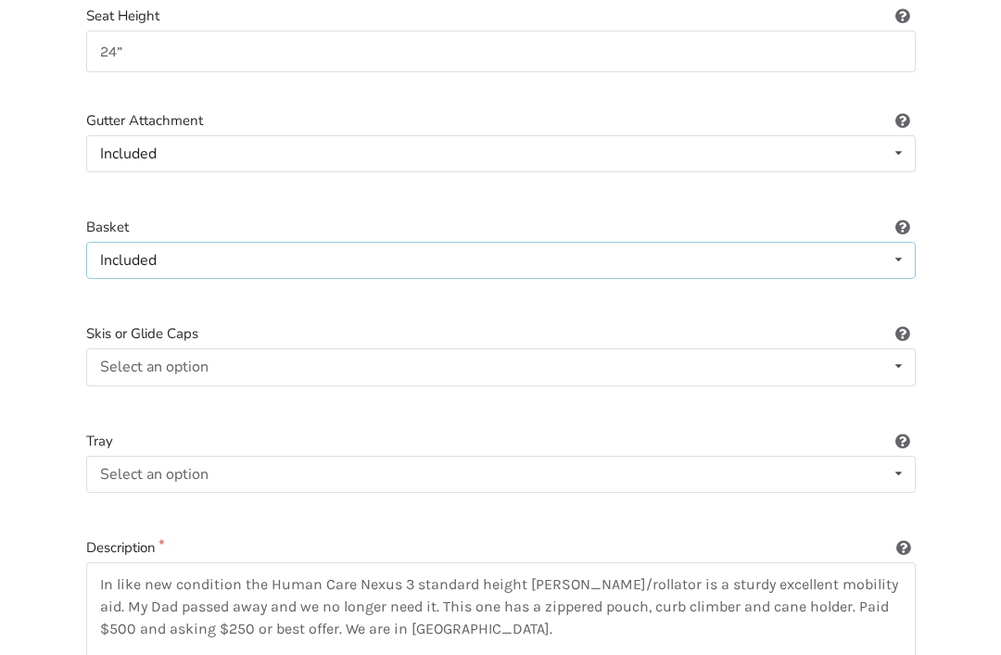
click at [896, 254] on icon at bounding box center [898, 260] width 27 height 34
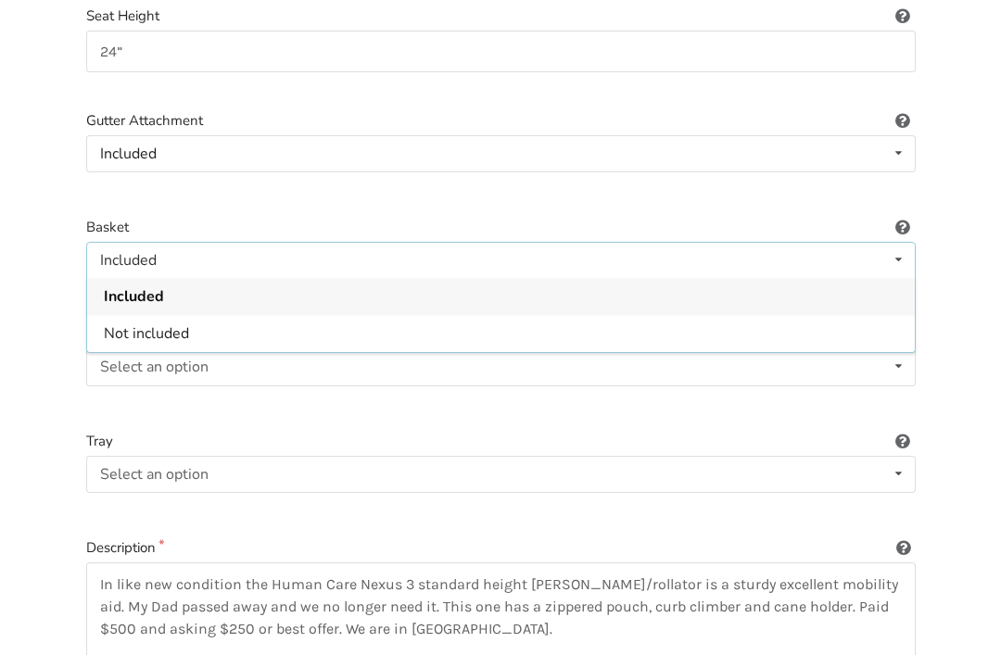
click at [212, 324] on div "Not included" at bounding box center [501, 333] width 828 height 37
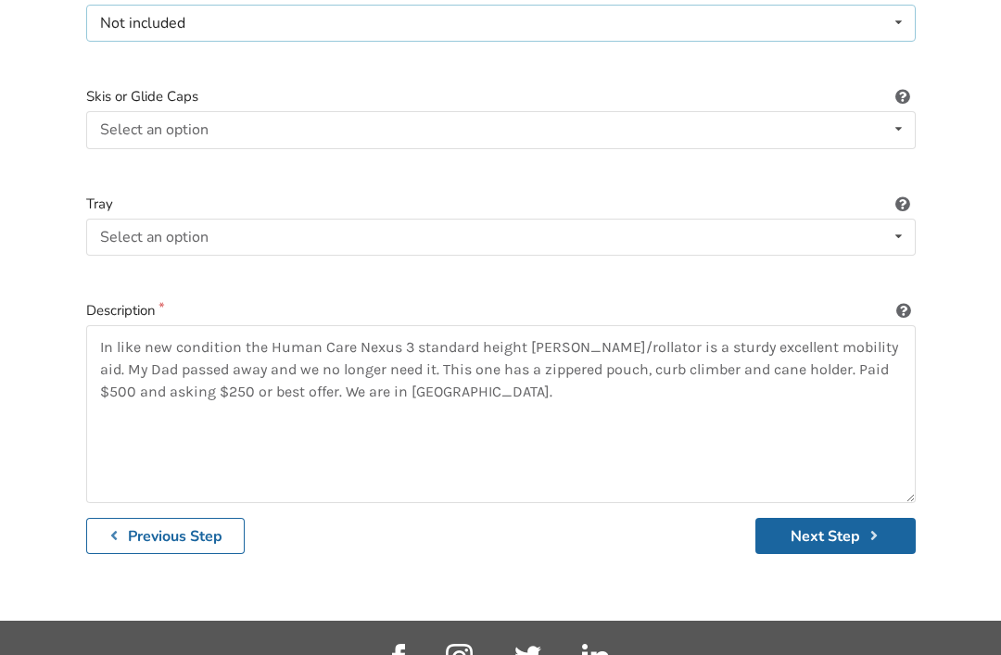
scroll to position [958, 0]
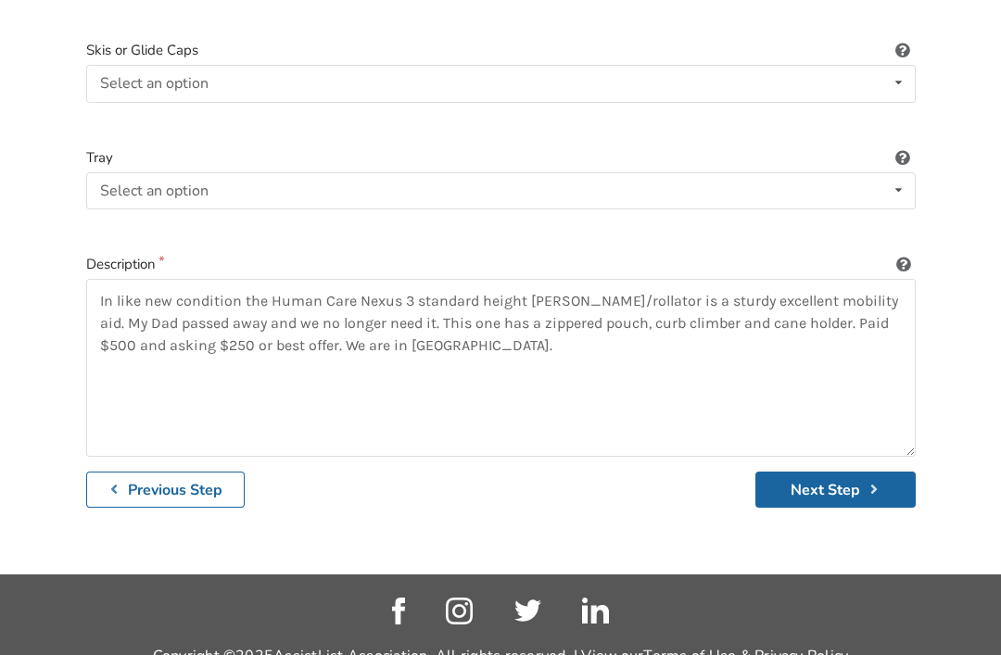
click at [820, 485] on button "Next Step" at bounding box center [836, 490] width 160 height 36
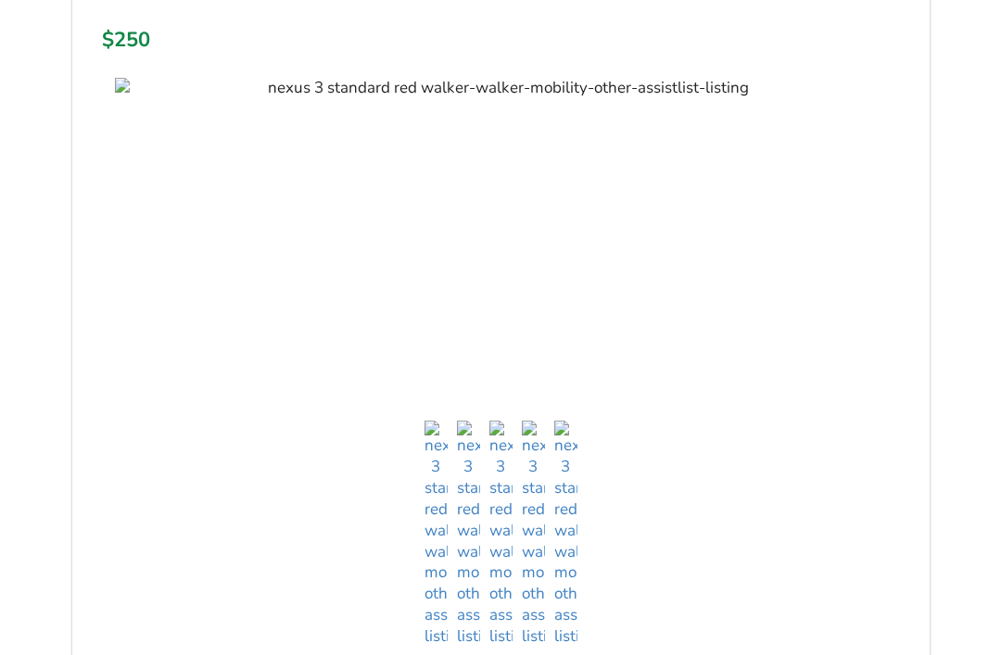
scroll to position [425, 0]
click at [565, 601] on img at bounding box center [565, 537] width 23 height 227
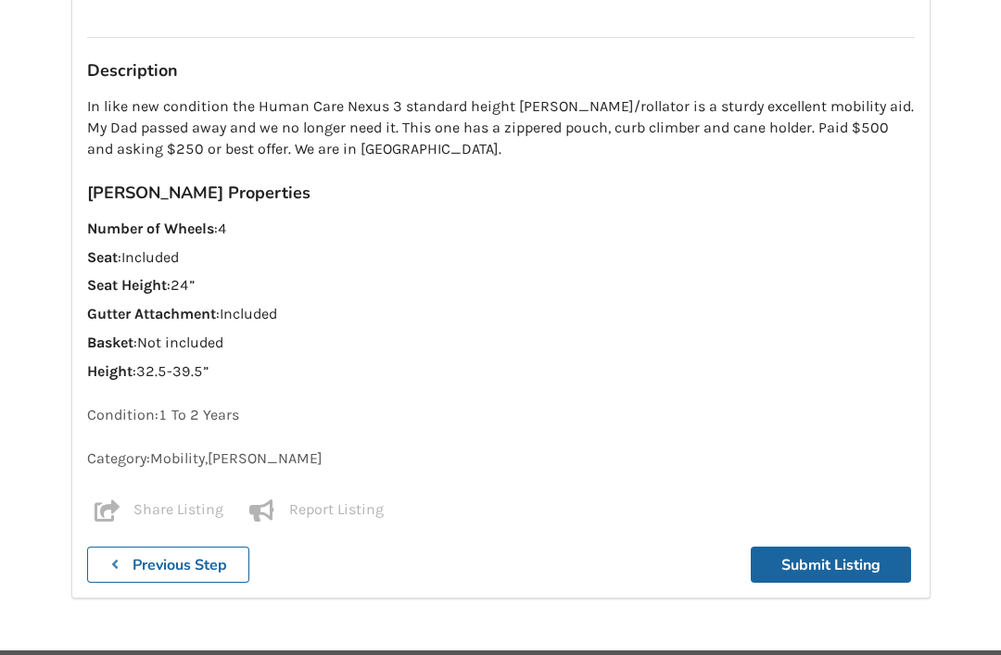
scroll to position [1651, 0]
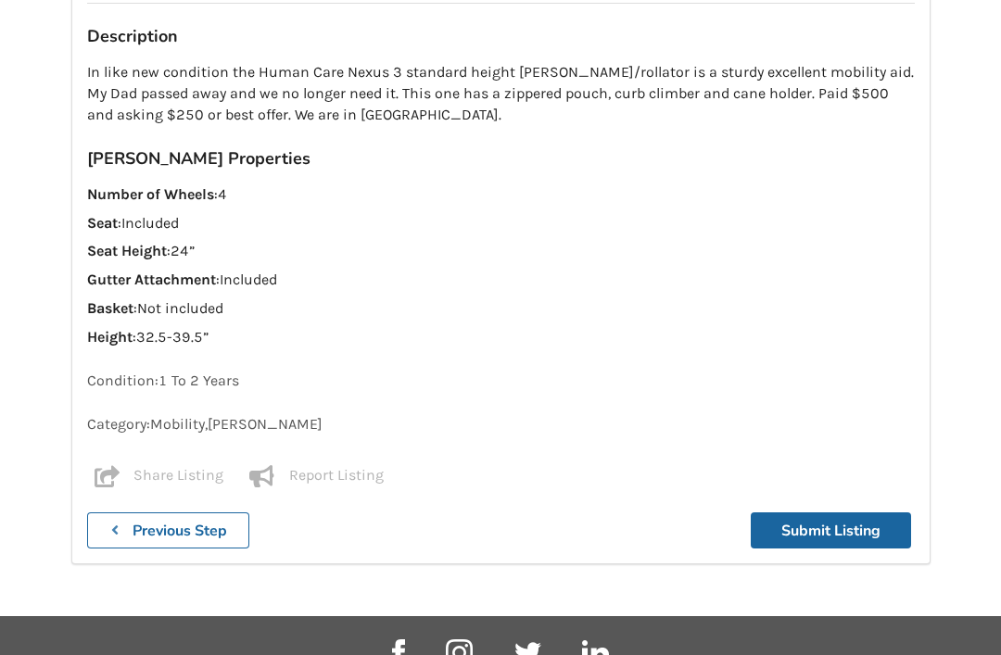
click at [832, 513] on button "Submit Listing" at bounding box center [831, 531] width 160 height 36
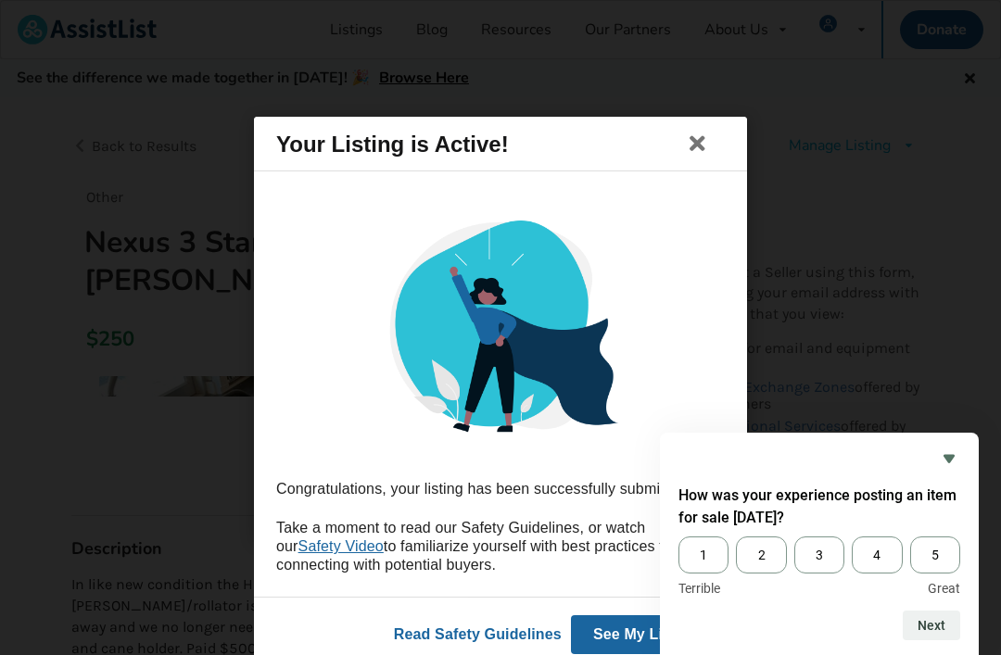
click at [946, 464] on icon "Hide survey" at bounding box center [949, 459] width 11 height 8
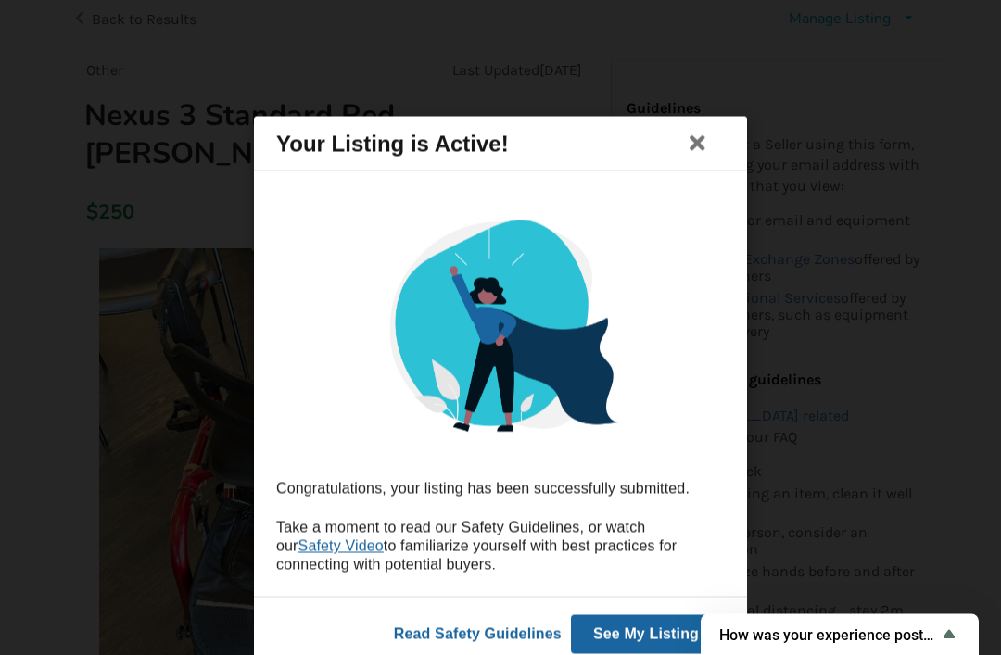
scroll to position [124, 0]
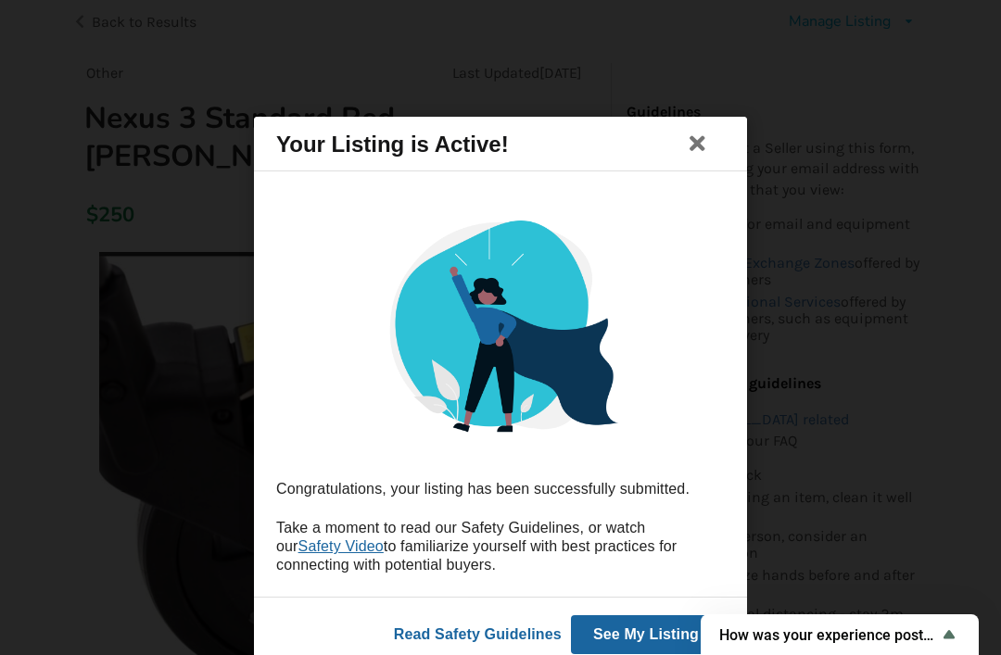
click at [613, 654] on button "See My Listing" at bounding box center [646, 634] width 150 height 39
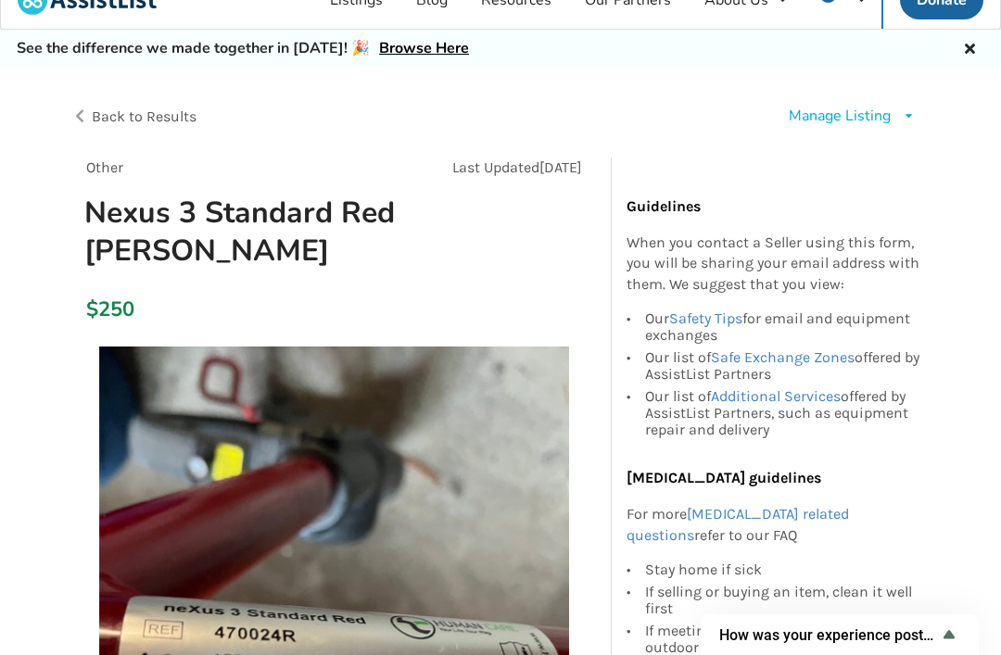
scroll to position [0, 0]
